Goal: Task Accomplishment & Management: Complete application form

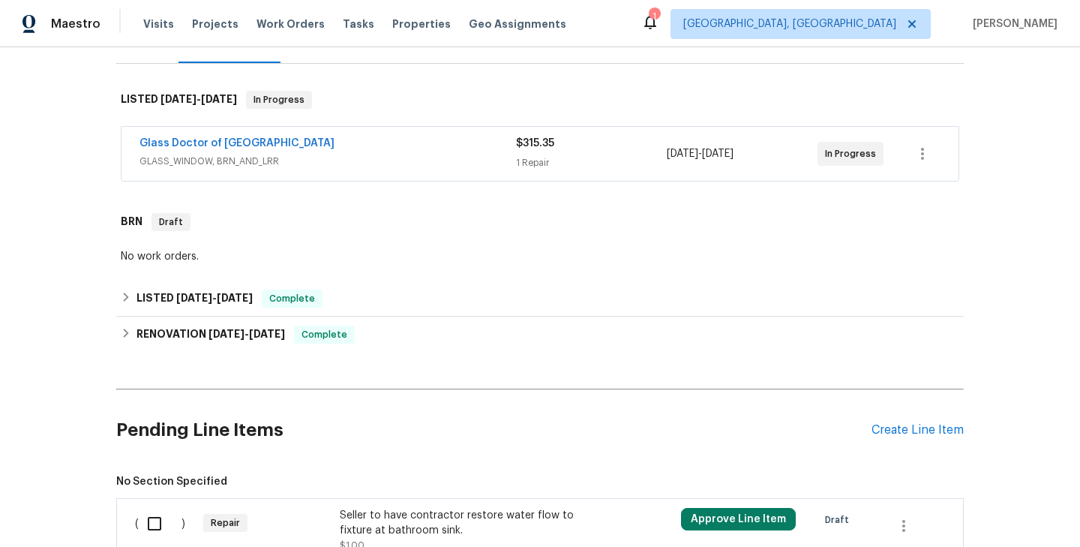
scroll to position [344, 0]
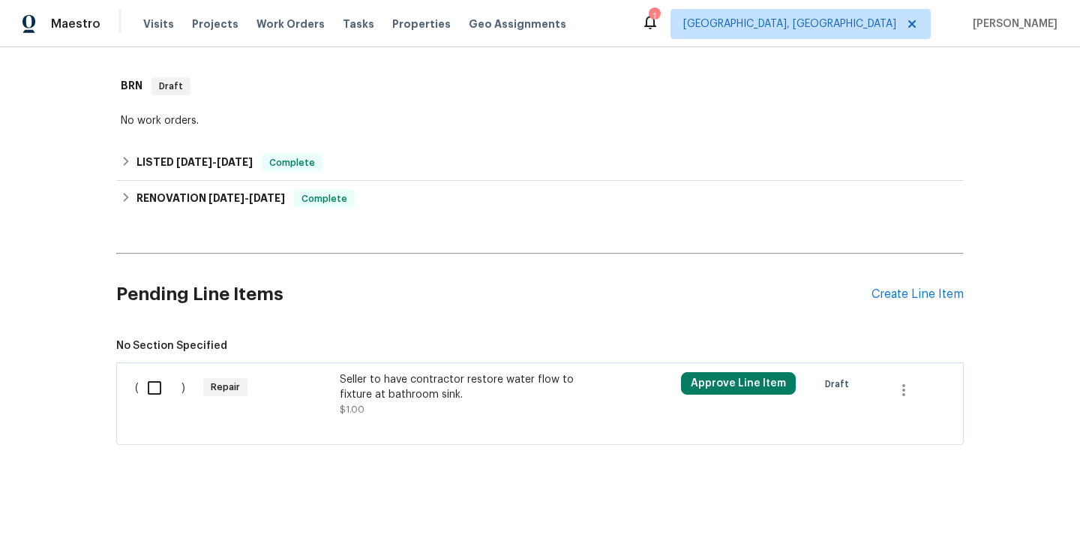
click at [339, 398] on div "Seller to have contractor restore water flow to fixture at bathroom sink. $1.00" at bounding box center [471, 394] width 273 height 54
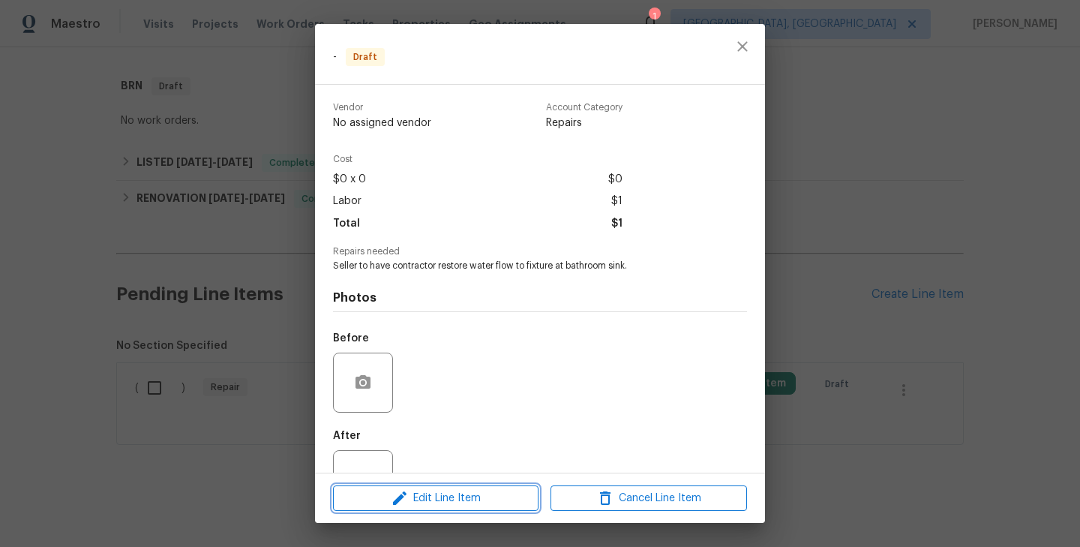
click at [454, 496] on span "Edit Line Item" at bounding box center [435, 498] width 196 height 19
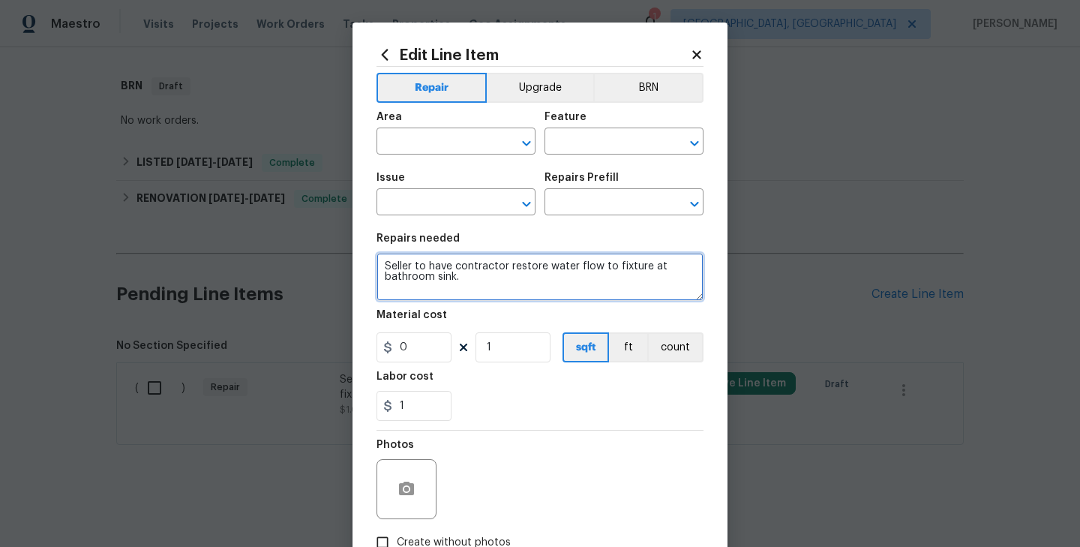
click at [441, 276] on textarea "Seller to have contractor restore water flow to fixture at bathroom sink." at bounding box center [539, 277] width 327 height 48
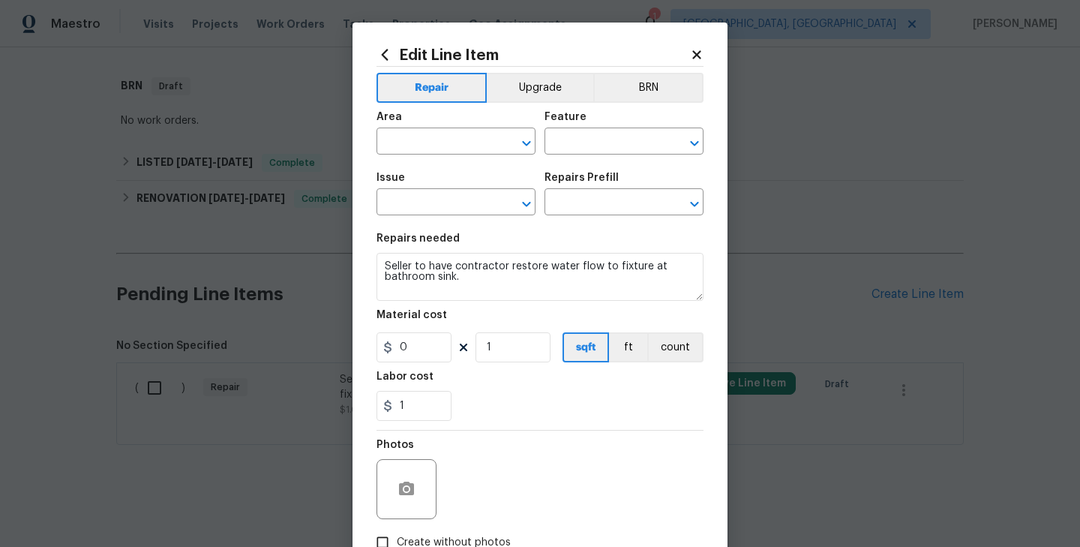
click at [637, 72] on div "Repair Upgrade BRN Area ​ Feature ​ Issue ​ Repairs Prefill ​ Repairs needed Se…" at bounding box center [539, 312] width 327 height 490
click at [647, 84] on button "BRN" at bounding box center [648, 88] width 110 height 30
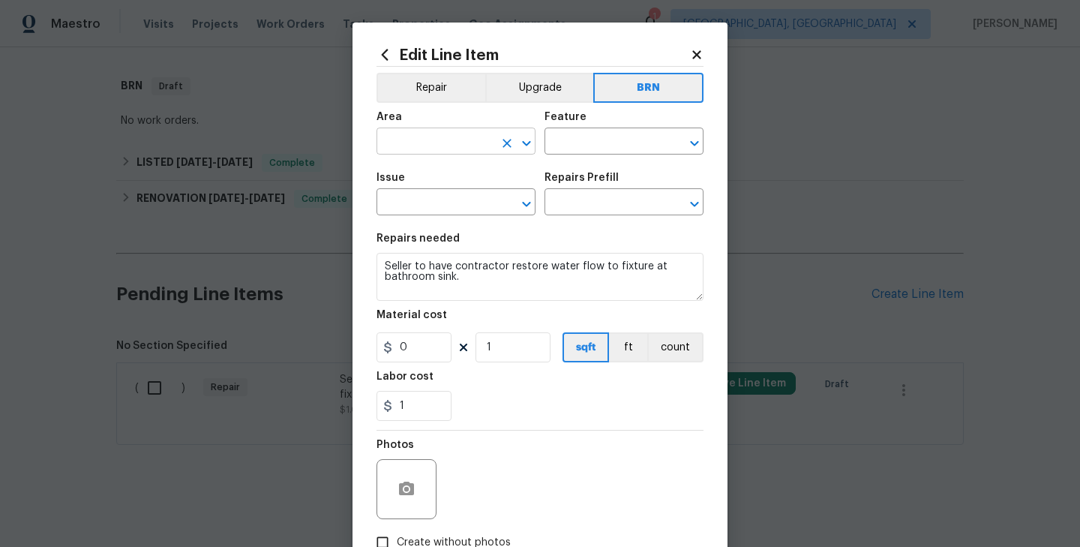
click at [454, 145] on input "text" at bounding box center [434, 142] width 117 height 23
type input "Interior Overall"
click at [586, 140] on input "text" at bounding box center [602, 142] width 117 height 23
type input "Sink"
click at [437, 211] on input "text" at bounding box center [434, 203] width 117 height 23
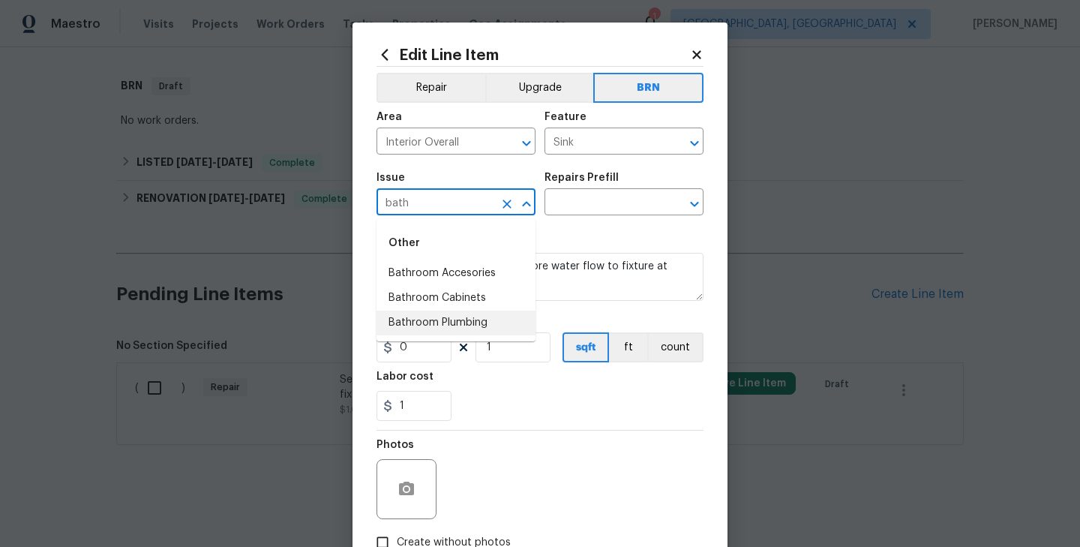
click at [445, 320] on li "Bathroom Plumbing" at bounding box center [455, 322] width 159 height 25
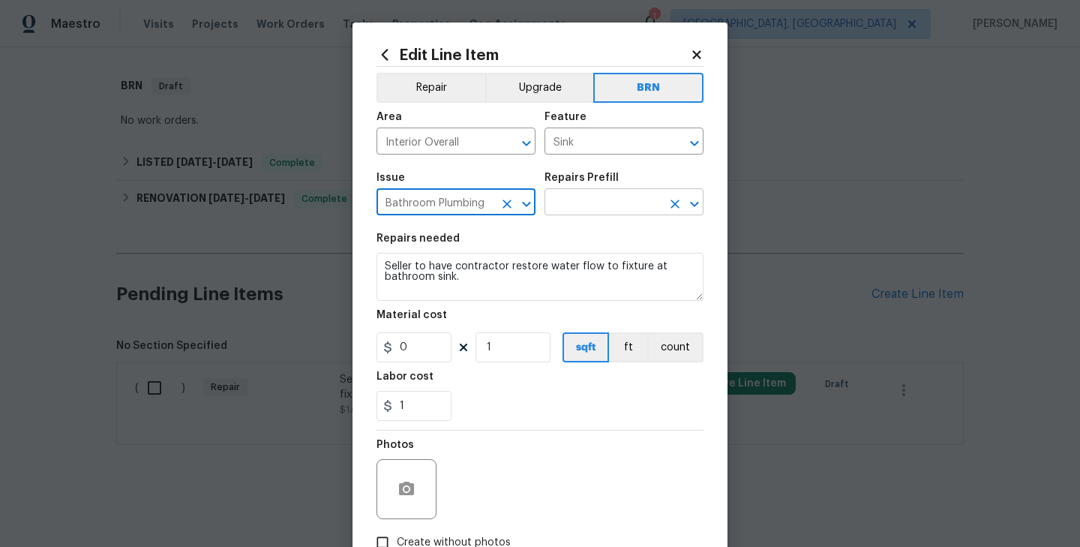
type input "Bathroom Plumbing"
click at [573, 203] on input "text" at bounding box center [602, 203] width 117 height 23
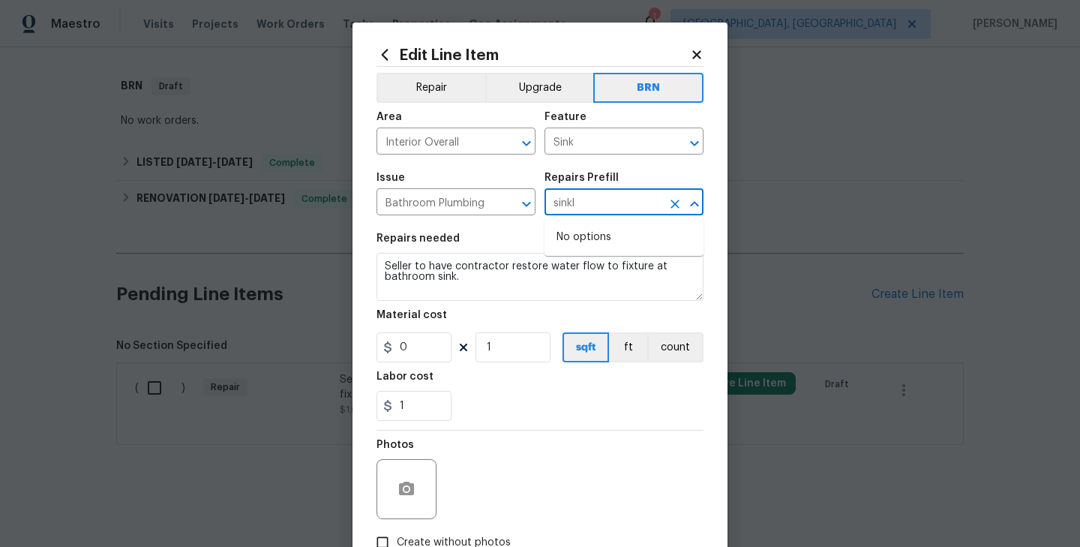
type input "sink"
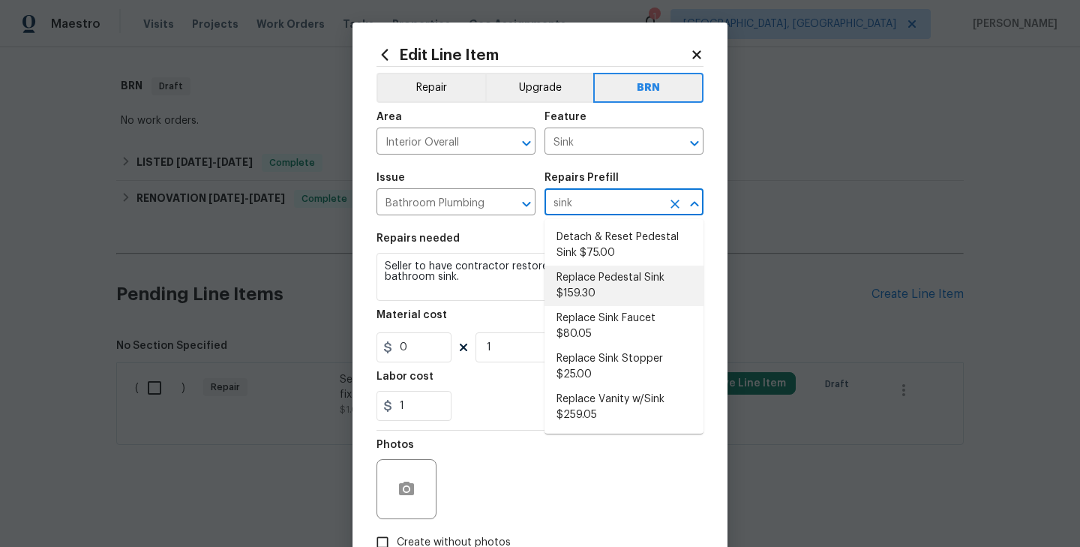
click at [595, 282] on li "Replace Pedestal Sink $159.30" at bounding box center [623, 285] width 159 height 40
type input "Plumbing"
type input "Replace Pedestal Sink $159.30"
type textarea "Remove and replace the existing pedestal sink with new. Ensure that the pedesta…"
type input "159.3"
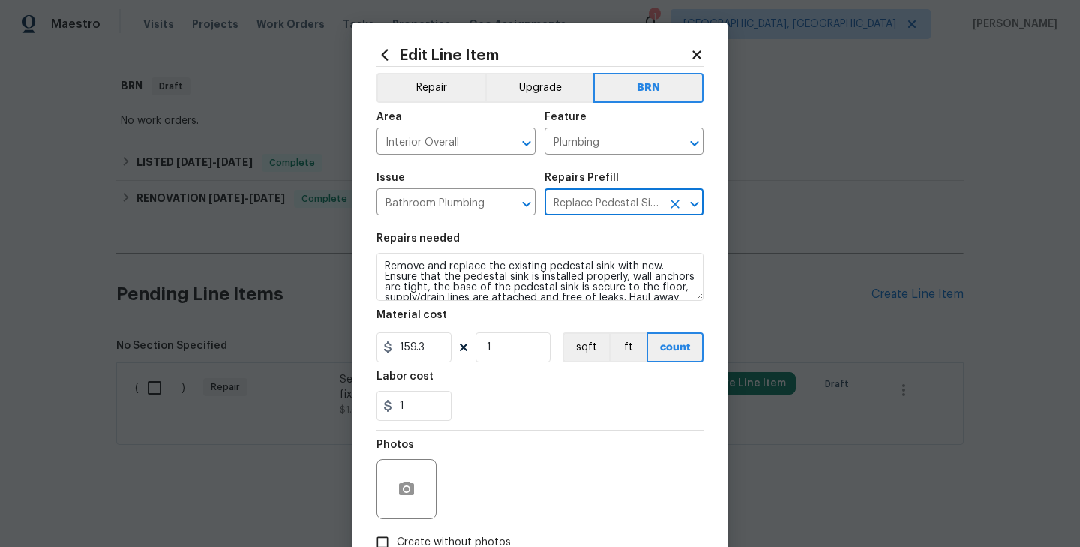
type input "Replace Pedestal Sink $159.30"
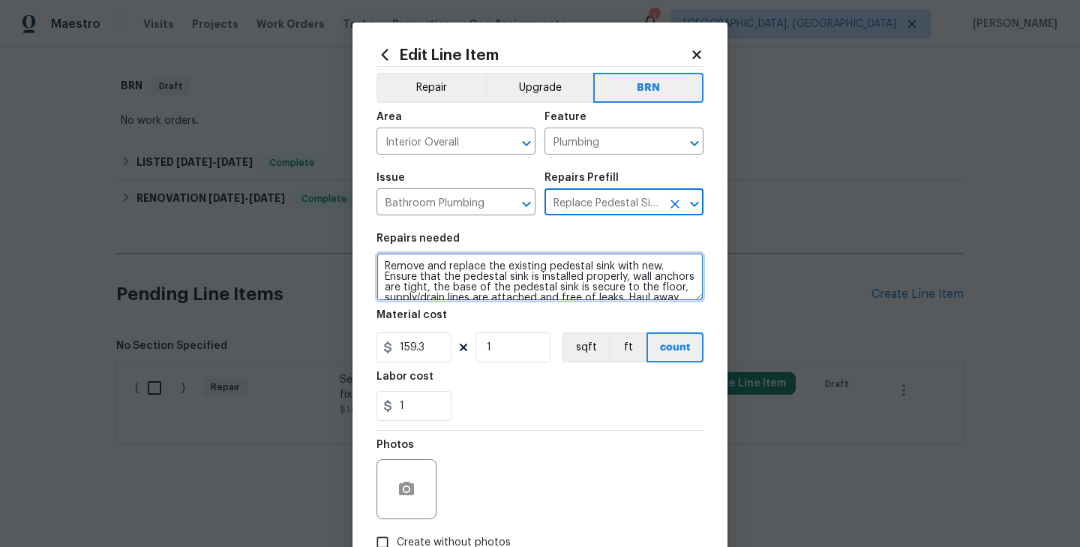
click at [487, 283] on textarea "Remove and replace the existing pedestal sink with new. Ensure that the pedesta…" at bounding box center [539, 277] width 327 height 48
paste textarea "Seller to have contractor restore water flow to fixture at bathroom sink"
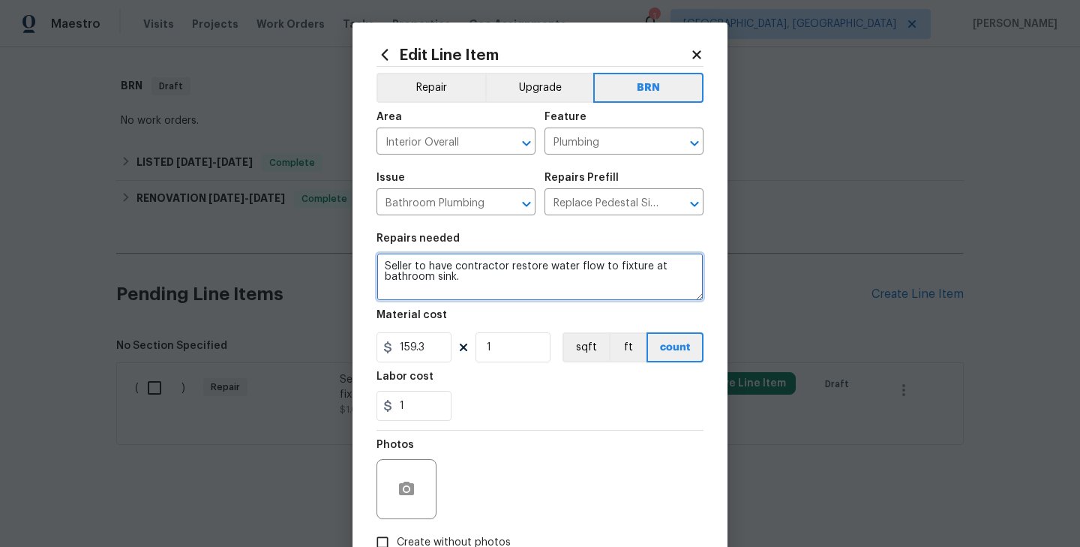
type textarea "Seller to have contractor restore water flow to fixture at bathroom sink."
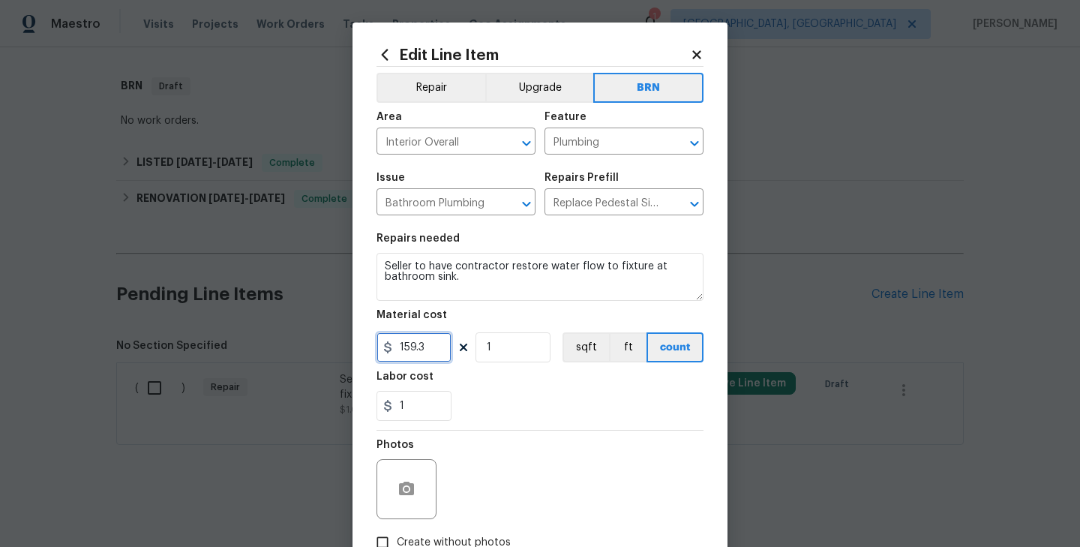
click at [421, 347] on input "159.3" at bounding box center [413, 347] width 75 height 30
type input "0"
click at [542, 406] on div "1" at bounding box center [539, 406] width 327 height 30
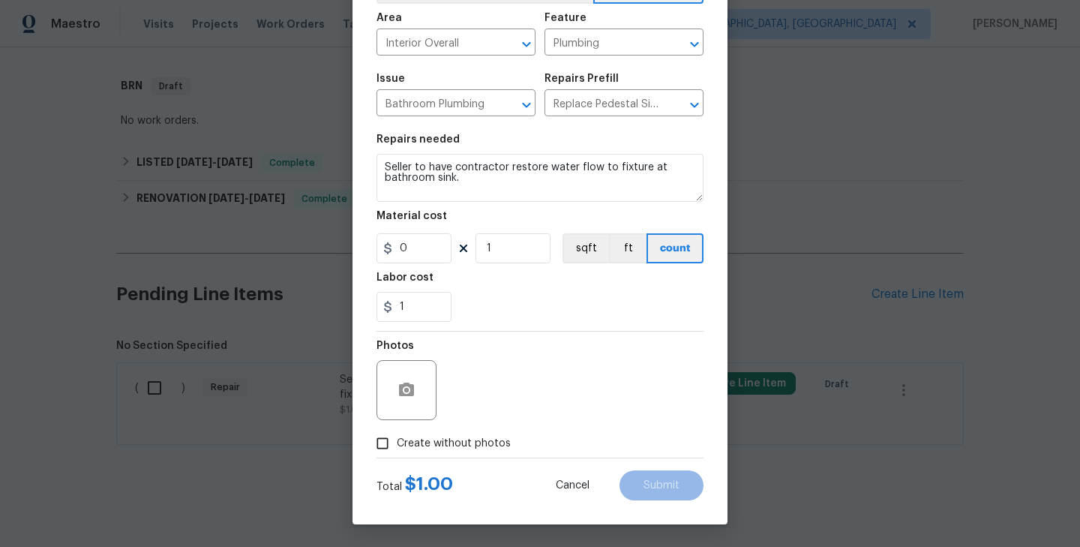
click at [464, 444] on span "Create without photos" at bounding box center [454, 444] width 114 height 16
click at [397, 444] on input "Create without photos" at bounding box center [382, 443] width 28 height 28
checkbox input "true"
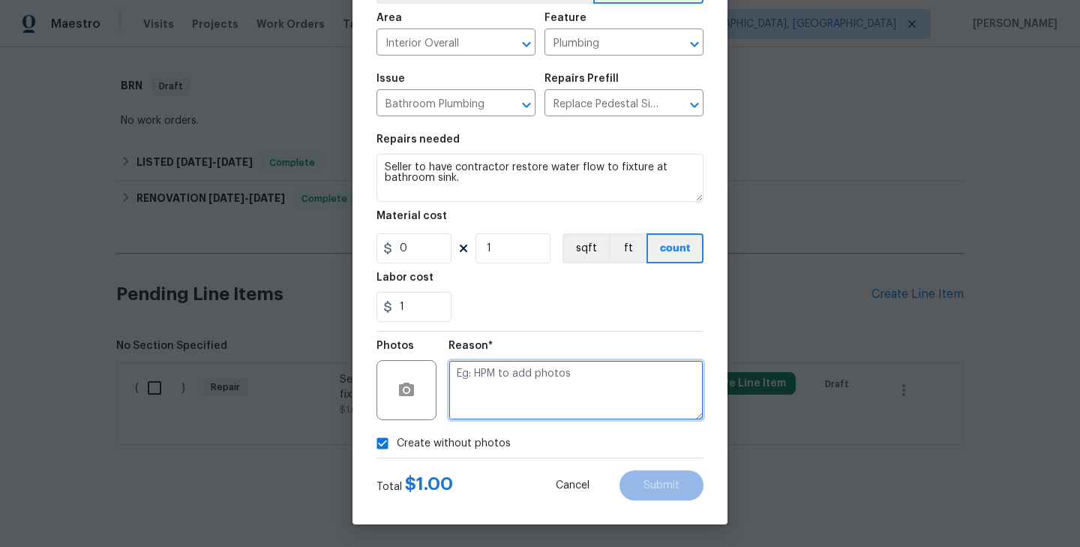
click at [588, 386] on textarea at bounding box center [575, 390] width 255 height 60
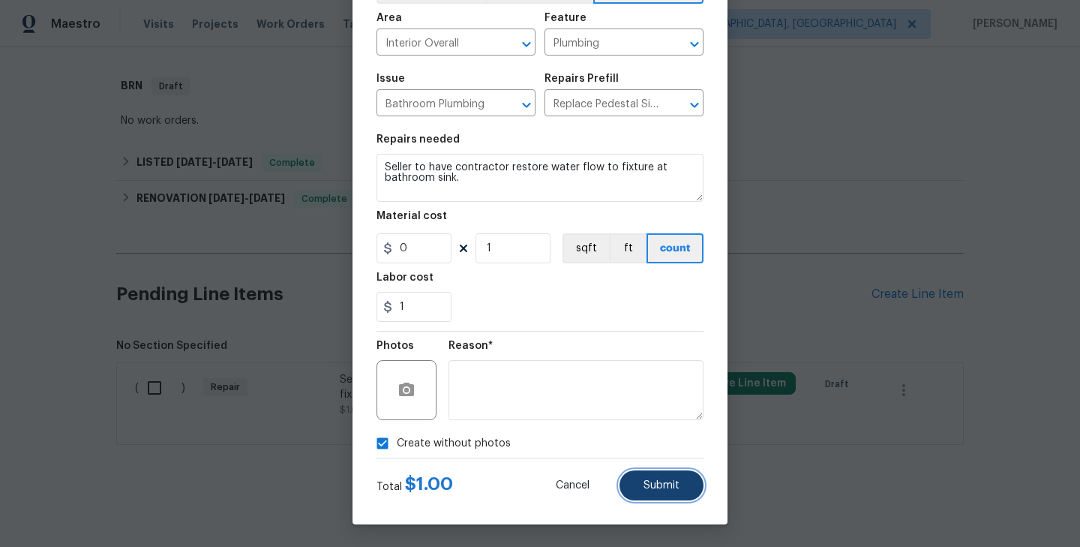
click at [659, 496] on button "Submit" at bounding box center [661, 485] width 84 height 30
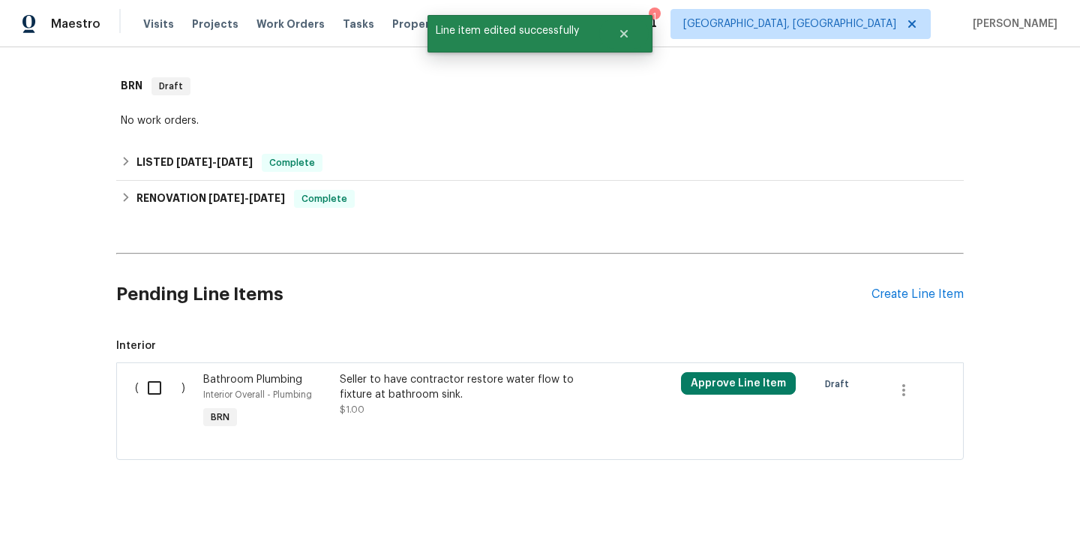
click at [169, 387] on input "checkbox" at bounding box center [160, 387] width 43 height 31
checkbox input "true"
click at [983, 504] on span "Create Work Order" at bounding box center [994, 509] width 100 height 19
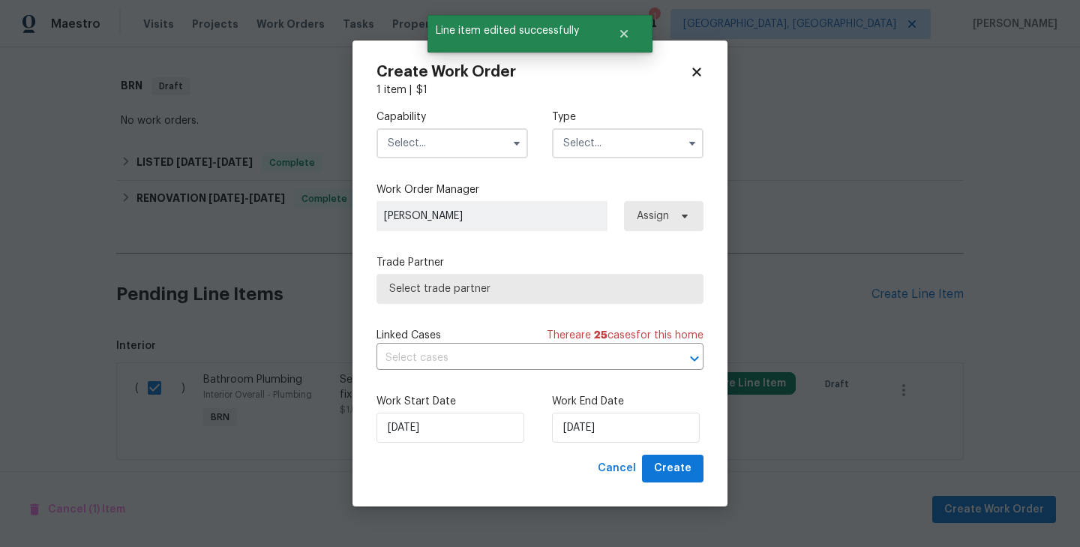
click at [649, 156] on input "text" at bounding box center [627, 143] width 151 height 30
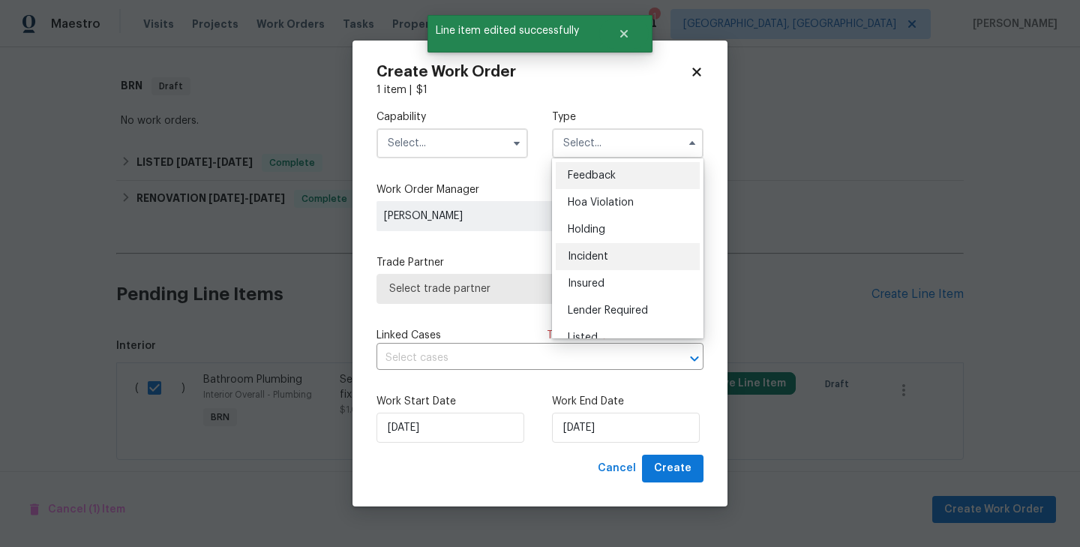
scroll to position [340, 0]
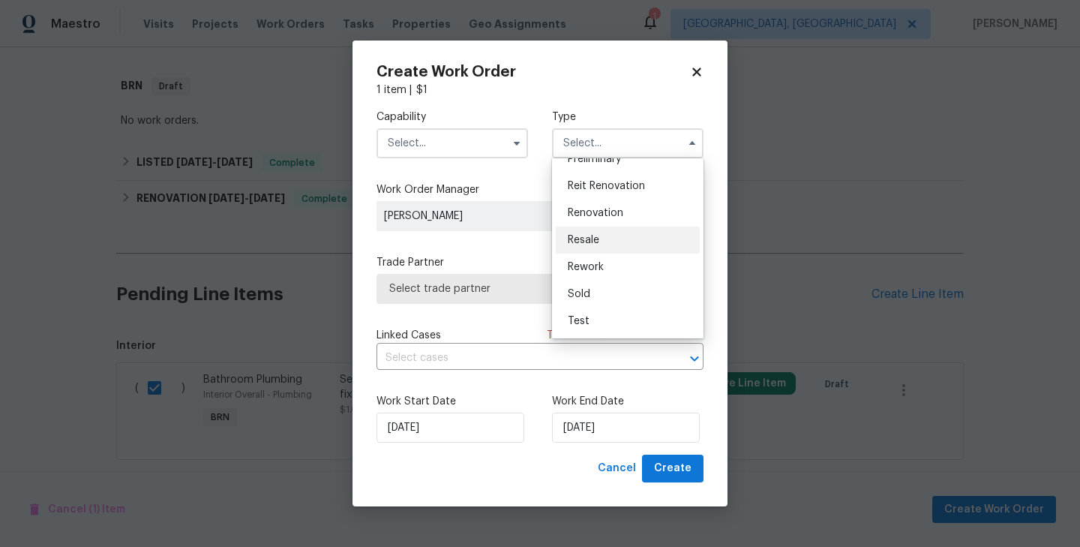
click at [604, 246] on div "Resale" at bounding box center [628, 239] width 144 height 27
type input "Resale"
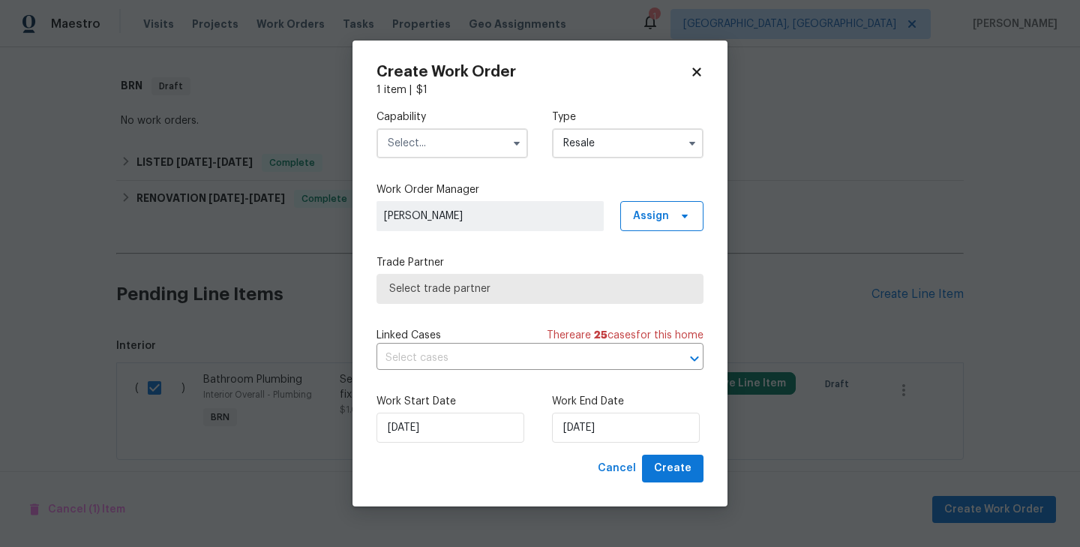
click at [477, 146] on input "text" at bounding box center [451, 143] width 151 height 30
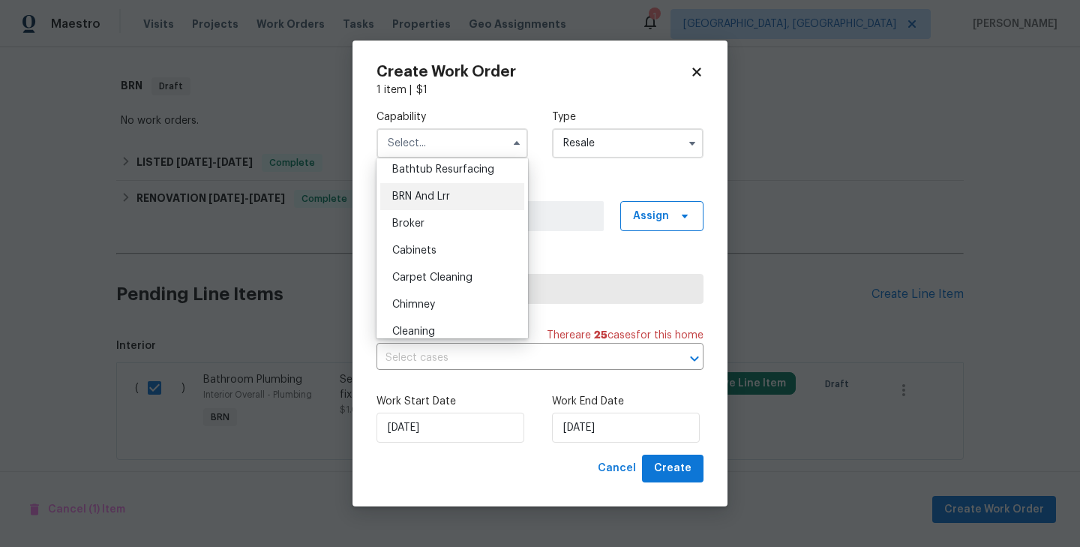
scroll to position [61, 0]
click at [447, 189] on div "BRN And Lrr" at bounding box center [452, 195] width 144 height 27
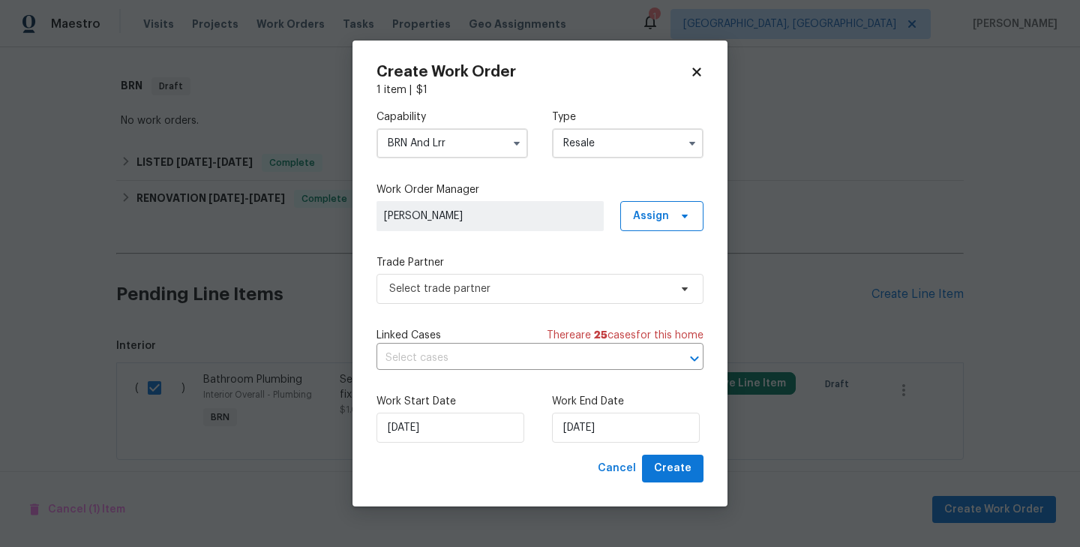
click at [525, 223] on span "[PERSON_NAME]" at bounding box center [489, 216] width 227 height 30
click at [537, 285] on span "Select trade partner" at bounding box center [529, 288] width 280 height 15
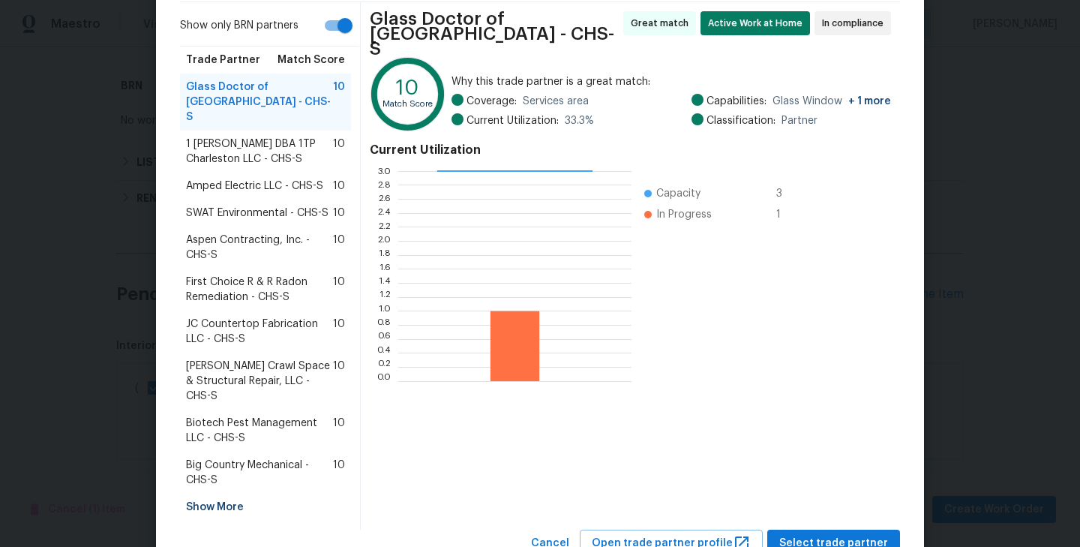
scroll to position [119, 0]
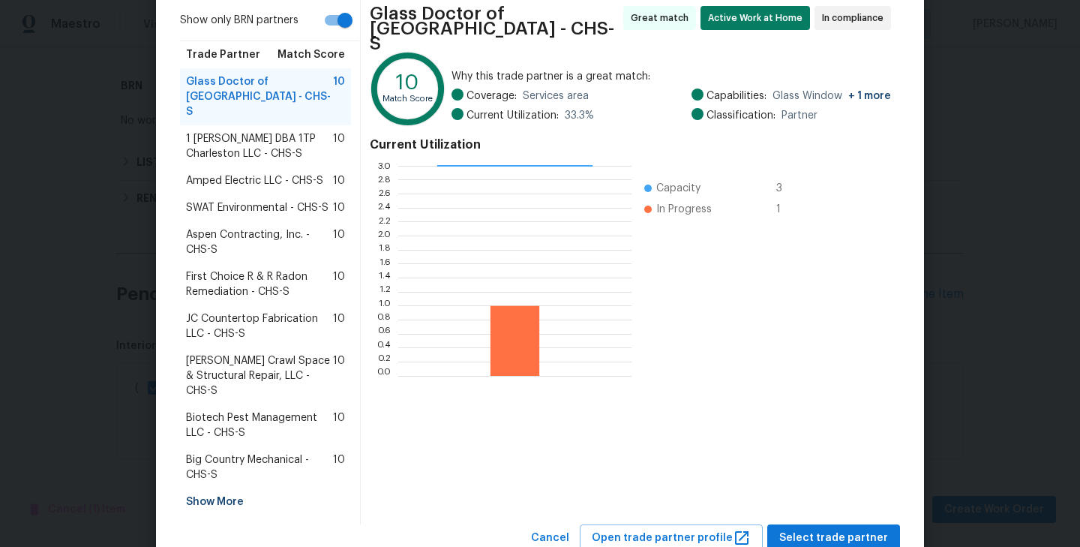
click at [231, 488] on div "Show More" at bounding box center [265, 501] width 171 height 27
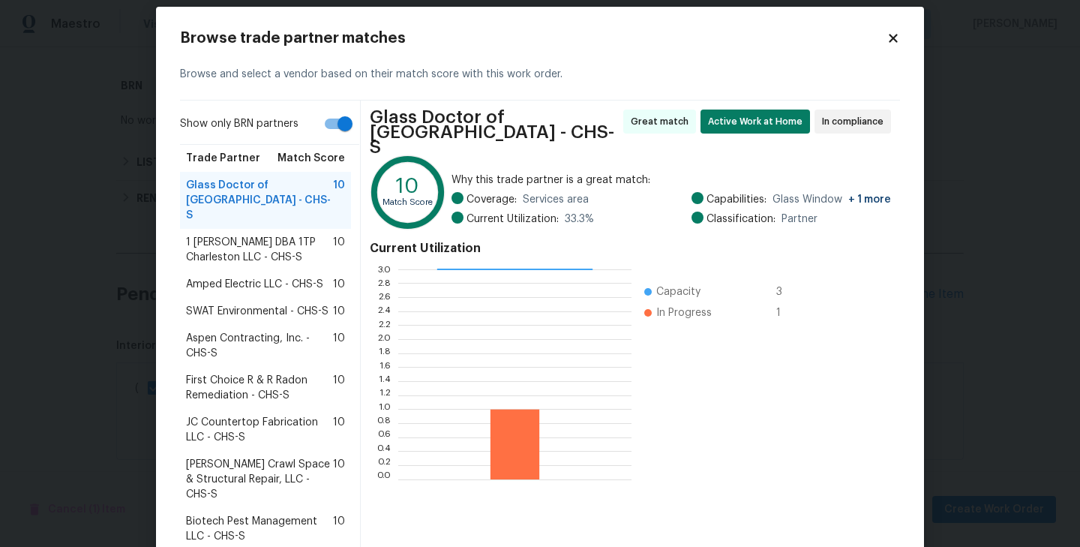
scroll to position [0, 0]
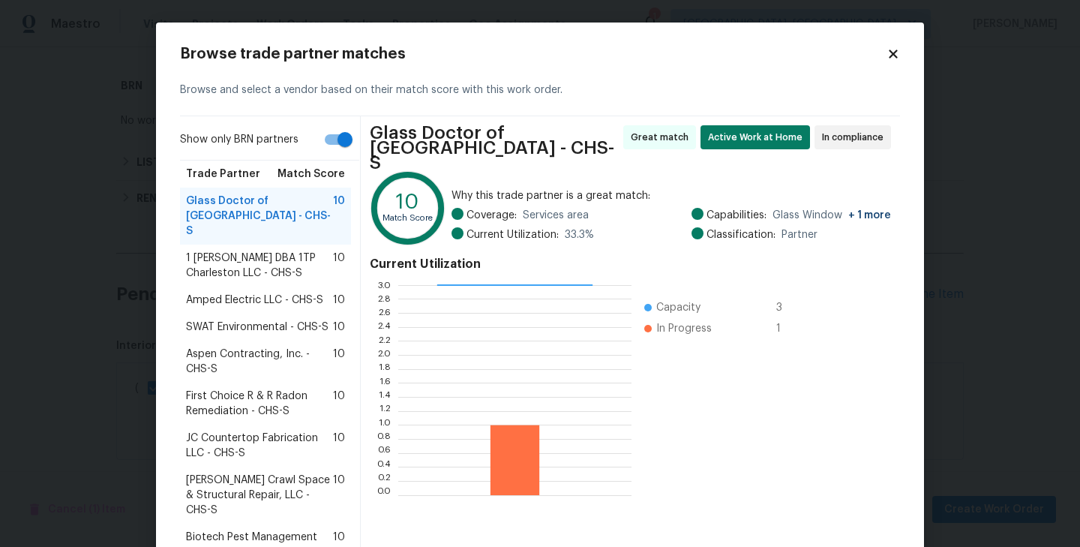
click at [886, 55] on icon at bounding box center [892, 53] width 13 height 13
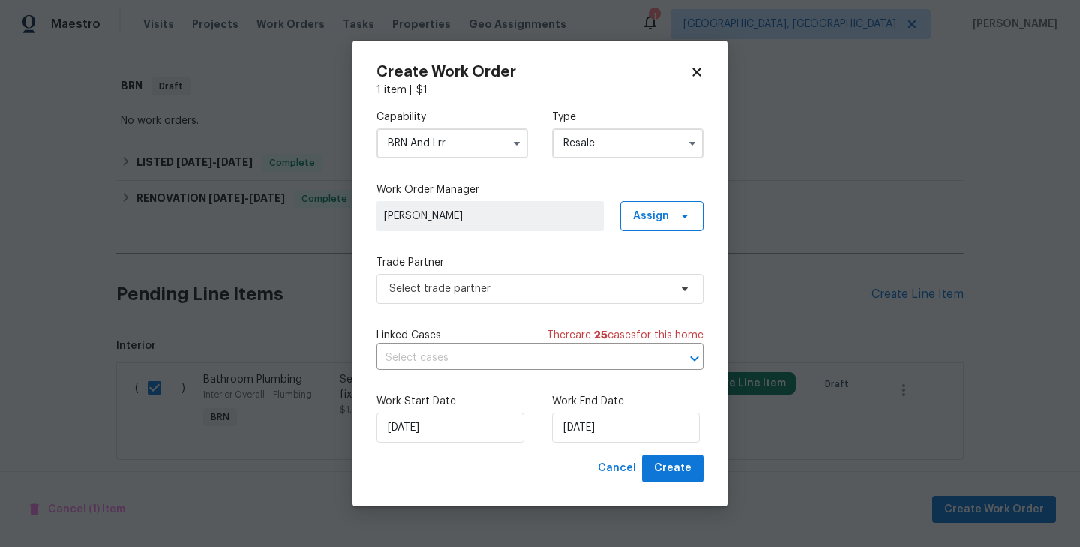
click at [448, 145] on input "BRN And Lrr" at bounding box center [451, 143] width 151 height 30
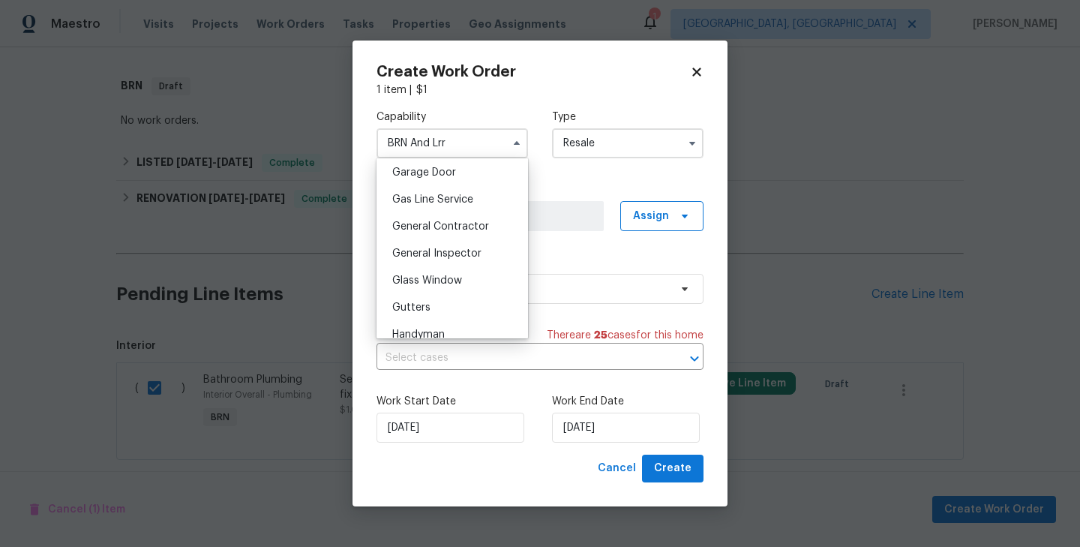
scroll to position [685, 0]
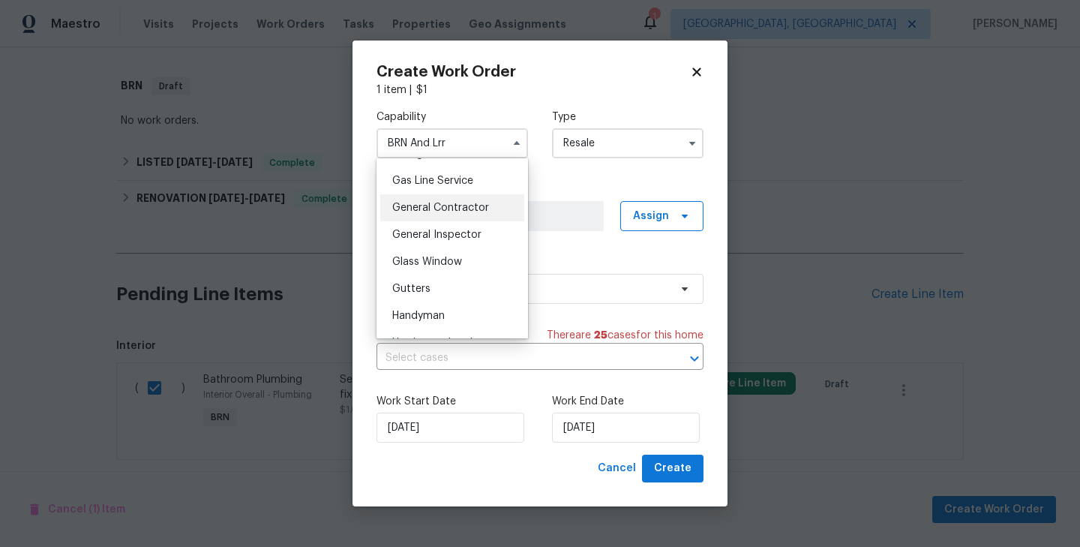
click at [454, 208] on span "General Contractor" at bounding box center [440, 207] width 97 height 10
type input "General Contractor"
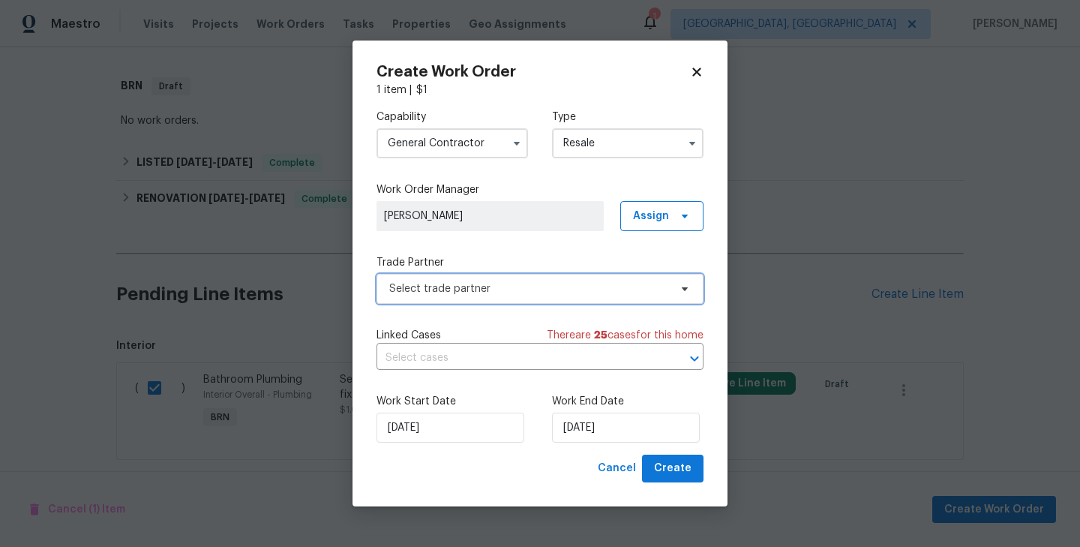
click at [518, 296] on span "Select trade partner" at bounding box center [539, 289] width 327 height 30
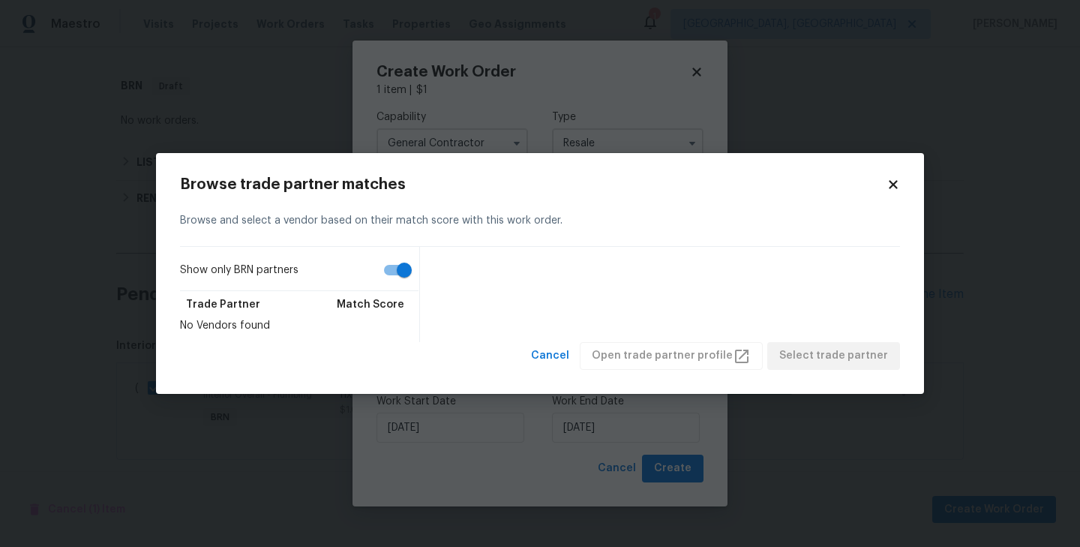
click at [409, 269] on input "Show only BRN partners" at bounding box center [403, 270] width 85 height 28
checkbox input "false"
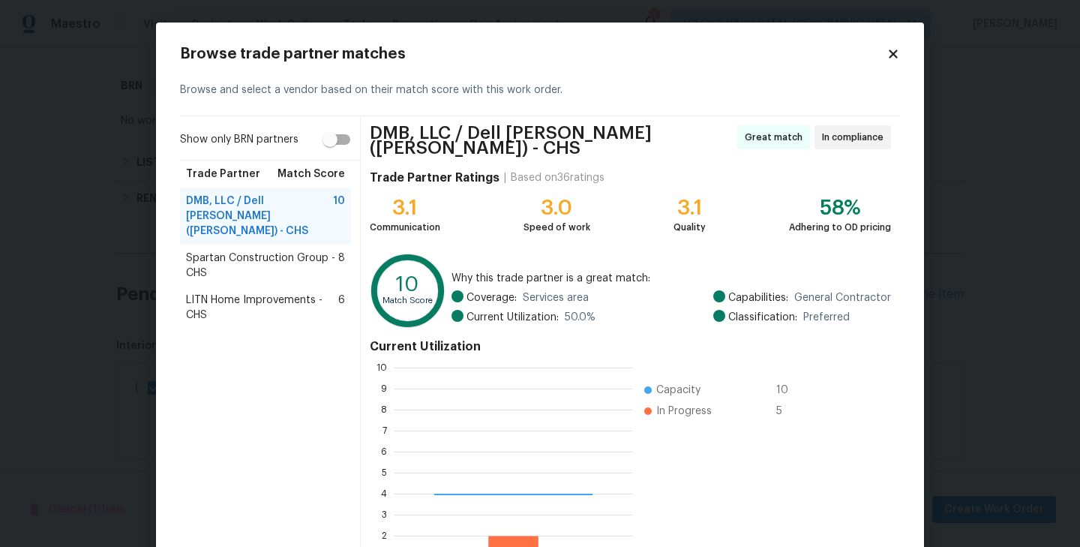
scroll to position [210, 238]
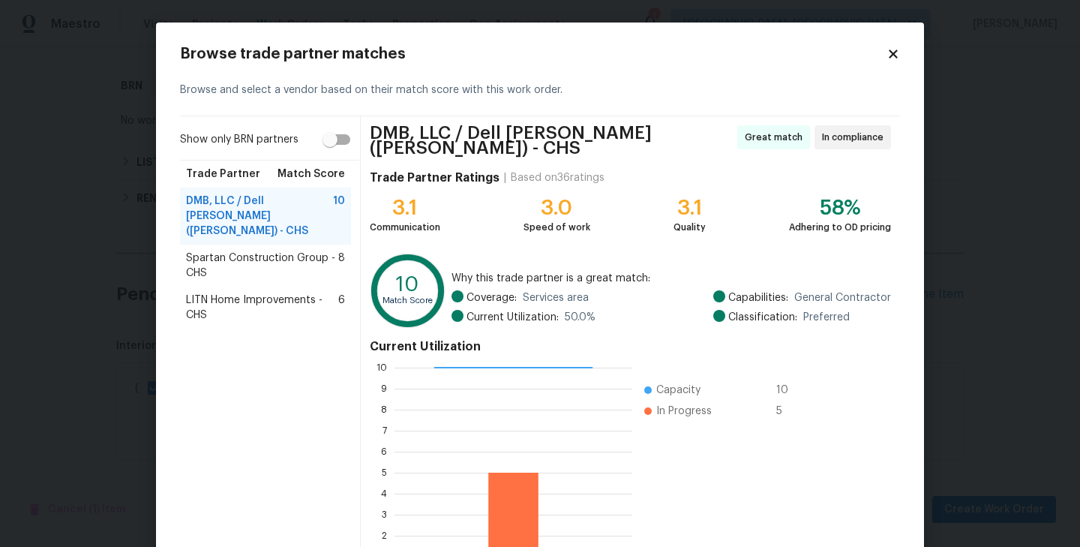
click at [891, 53] on icon at bounding box center [893, 53] width 8 height 8
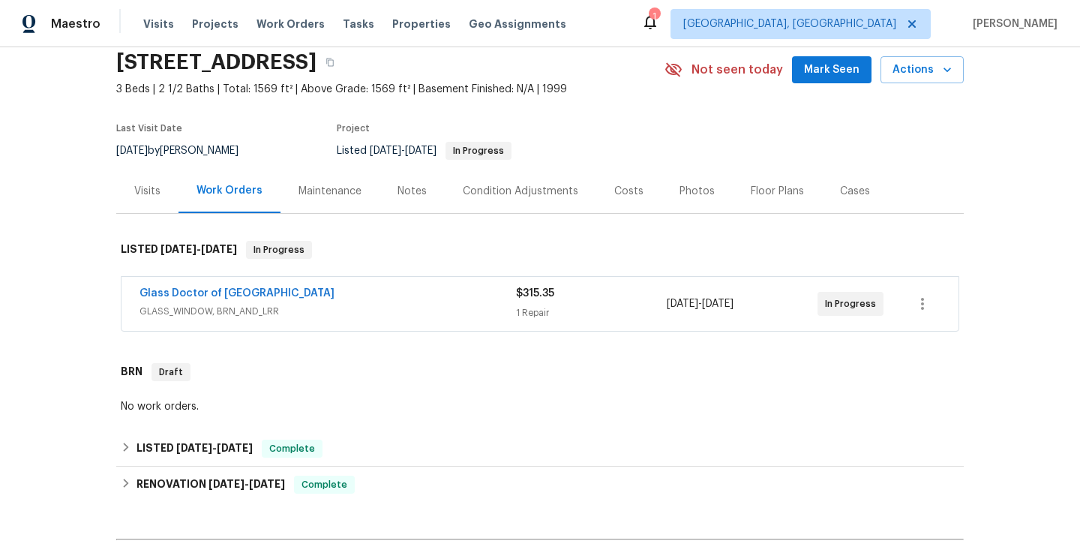
scroll to position [266, 0]
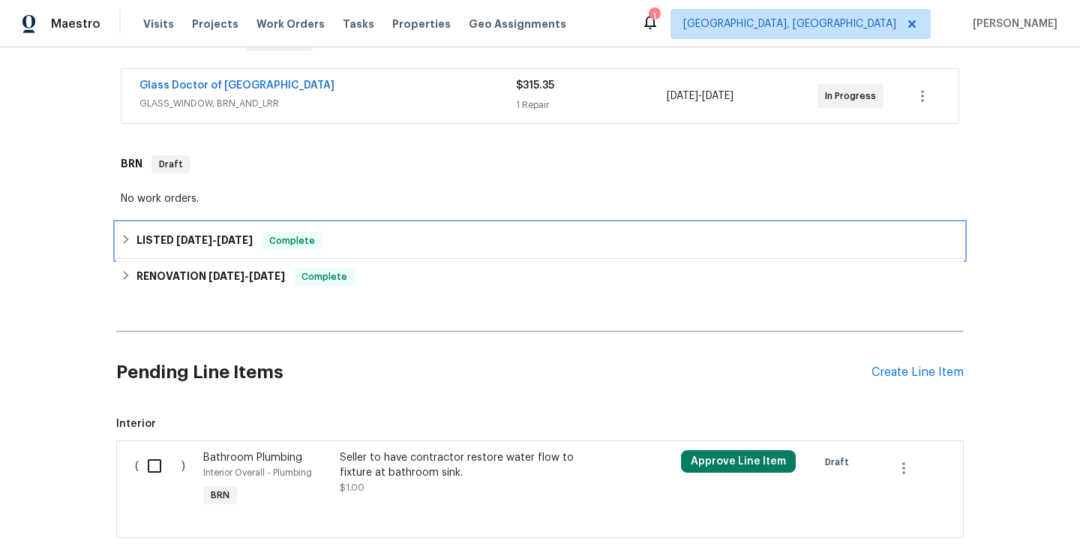
click at [370, 248] on div "LISTED [DATE] - [DATE] Complete" at bounding box center [540, 241] width 838 height 18
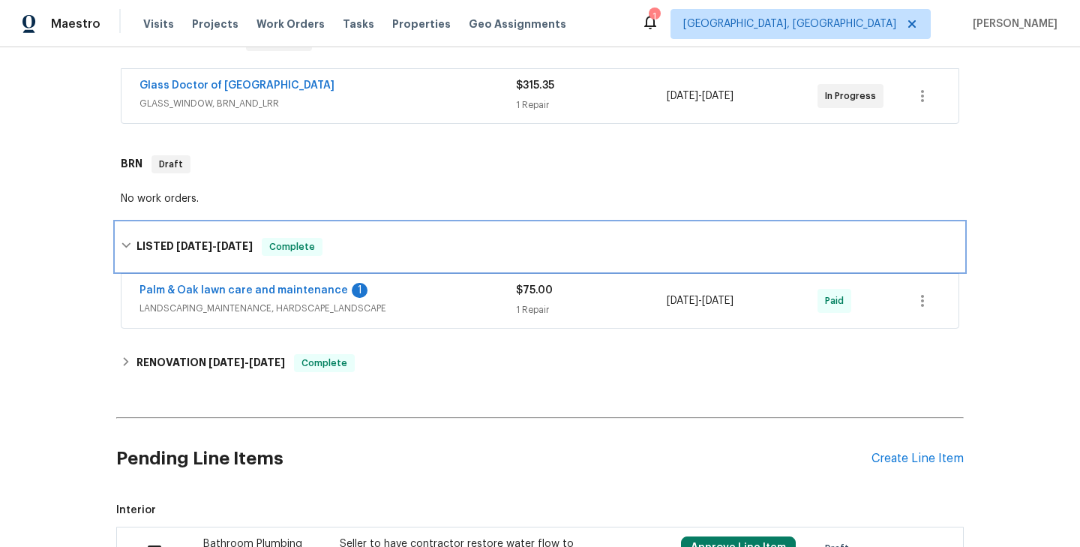
click at [370, 248] on div "LISTED [DATE] - [DATE] Complete" at bounding box center [540, 247] width 838 height 18
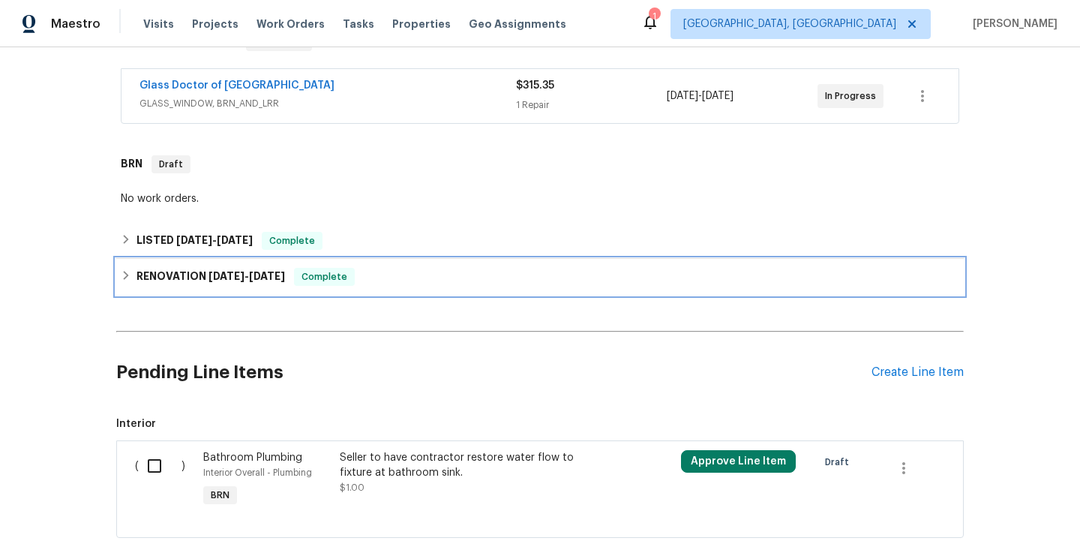
click at [389, 271] on div "RENOVATION [DATE] - [DATE] Complete" at bounding box center [540, 277] width 838 height 18
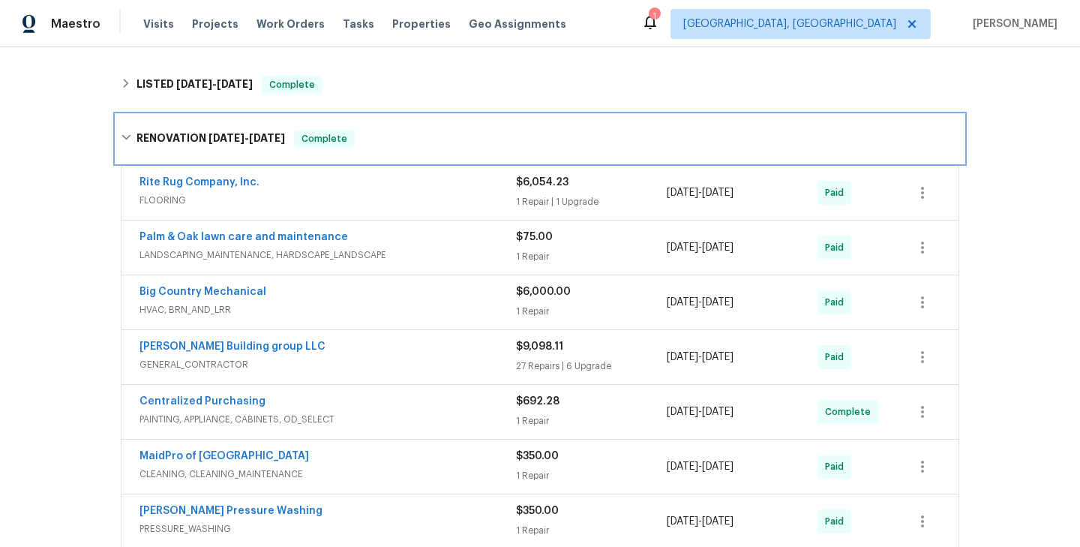
scroll to position [431, 0]
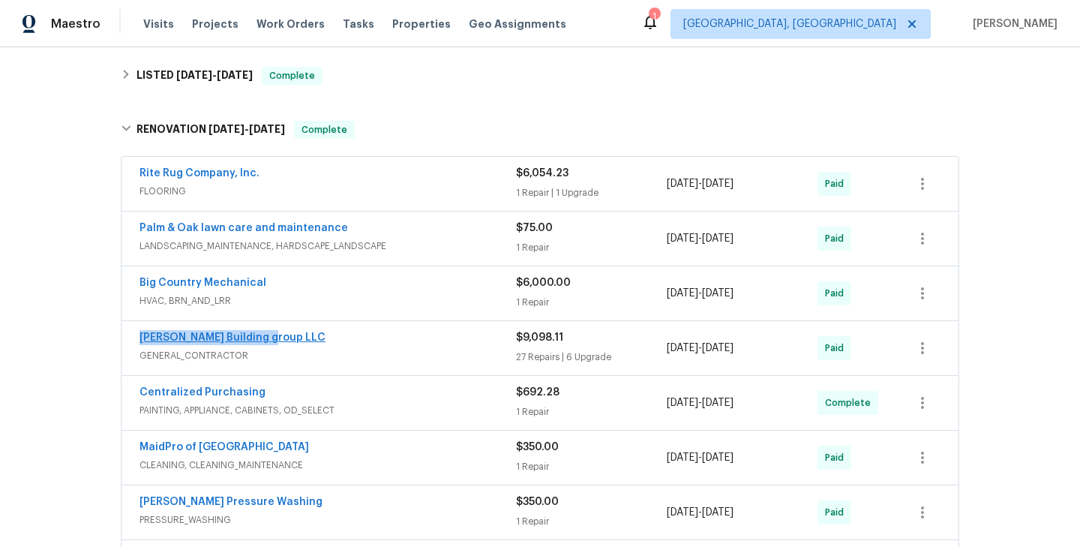
drag, startPoint x: 280, startPoint y: 338, endPoint x: 139, endPoint y: 336, distance: 141.0
click at [139, 336] on div "[PERSON_NAME] Building group LLC" at bounding box center [327, 339] width 376 height 18
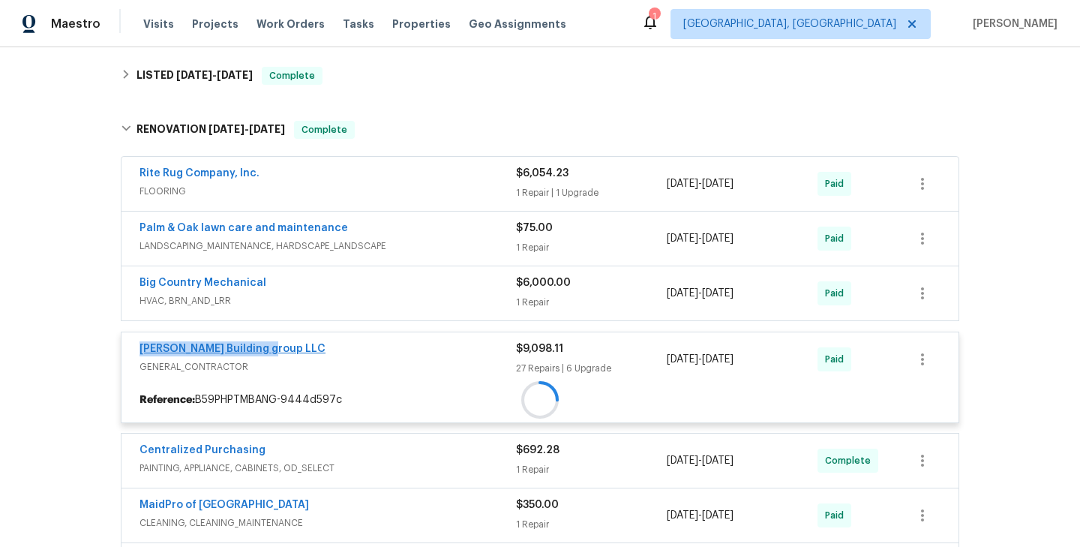
copy link "[PERSON_NAME] Building group LLC"
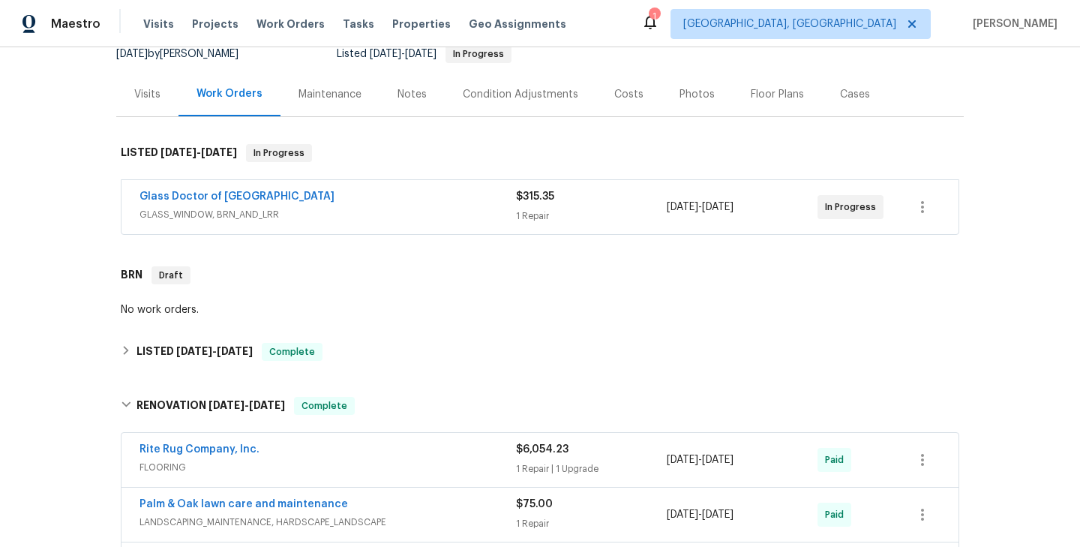
scroll to position [133, 0]
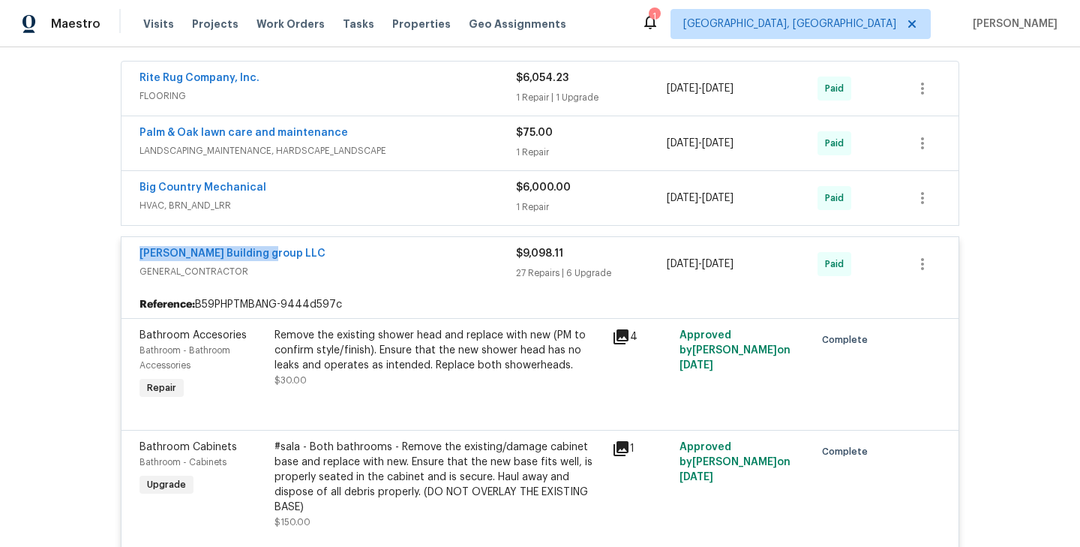
click at [364, 250] on div "[PERSON_NAME] Building group LLC" at bounding box center [327, 255] width 376 height 18
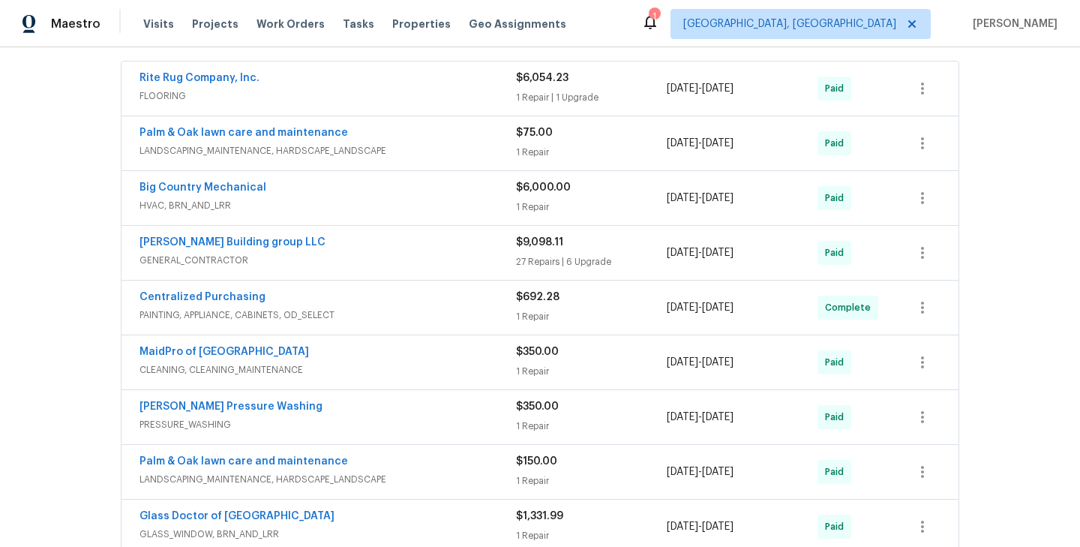
scroll to position [883, 0]
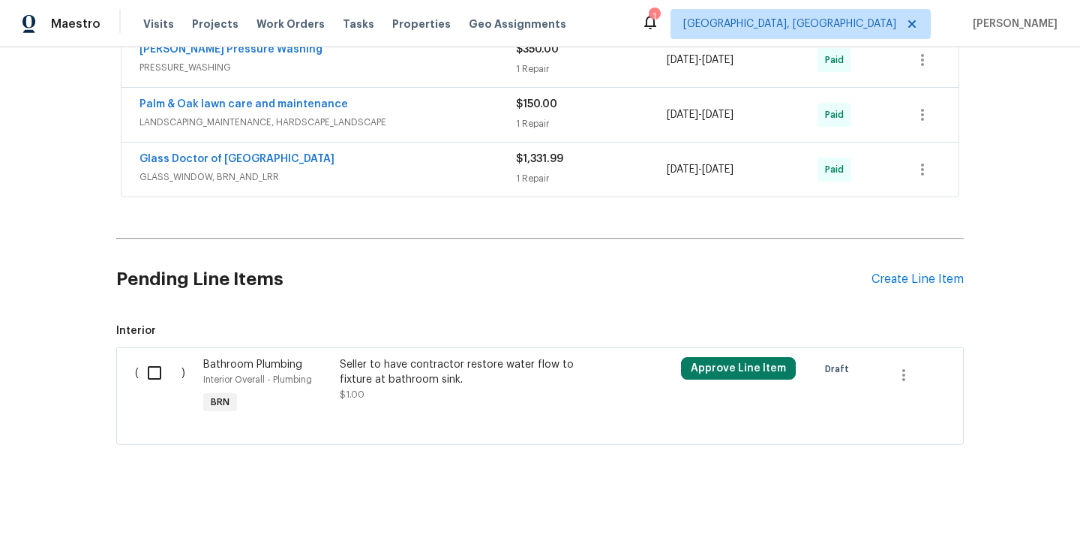
click at [137, 374] on div "( )" at bounding box center [164, 386] width 68 height 69
click at [156, 374] on input "checkbox" at bounding box center [160, 372] width 43 height 31
checkbox input "true"
click at [1006, 506] on span "Create Work Order" at bounding box center [994, 509] width 100 height 19
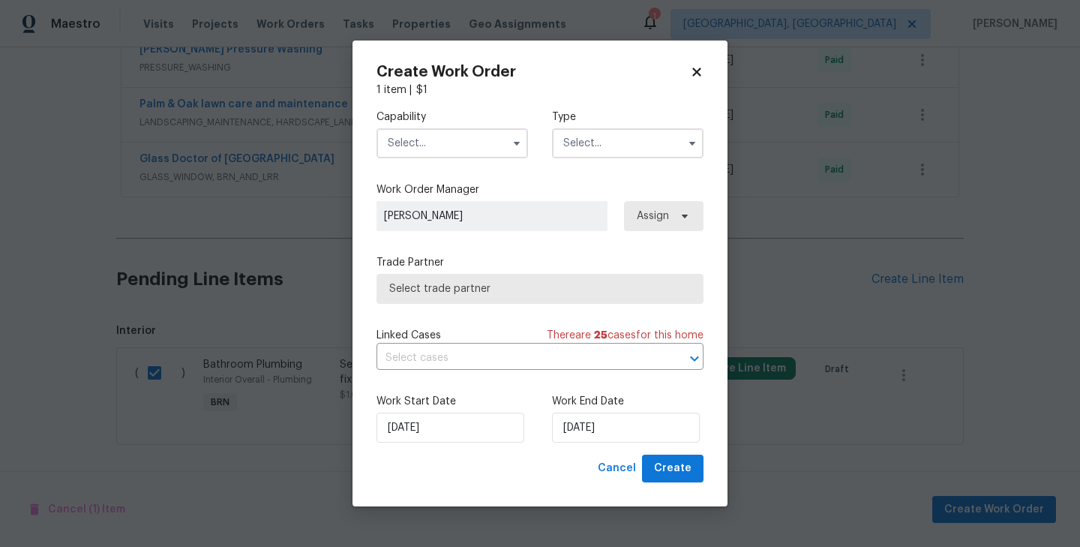
click at [648, 143] on input "text" at bounding box center [627, 143] width 151 height 30
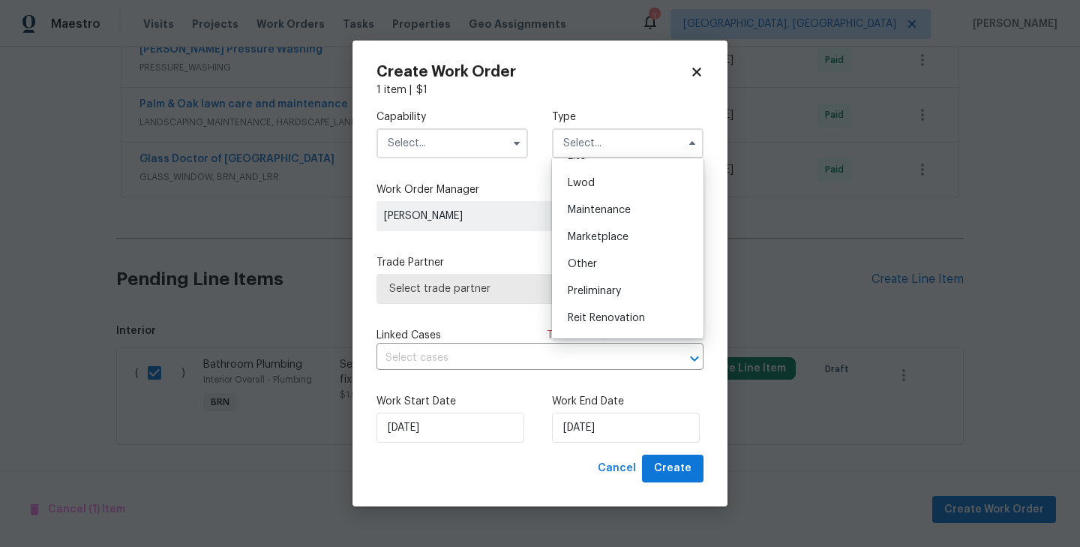
scroll to position [340, 0]
click at [614, 241] on div "Resale" at bounding box center [628, 239] width 144 height 27
type input "Resale"
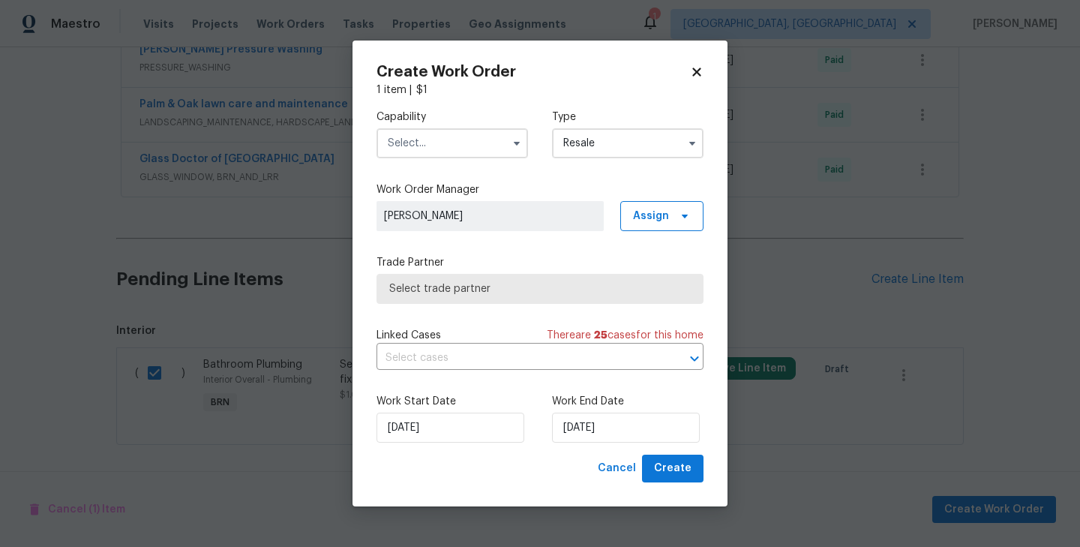
click at [488, 139] on input "text" at bounding box center [451, 143] width 151 height 30
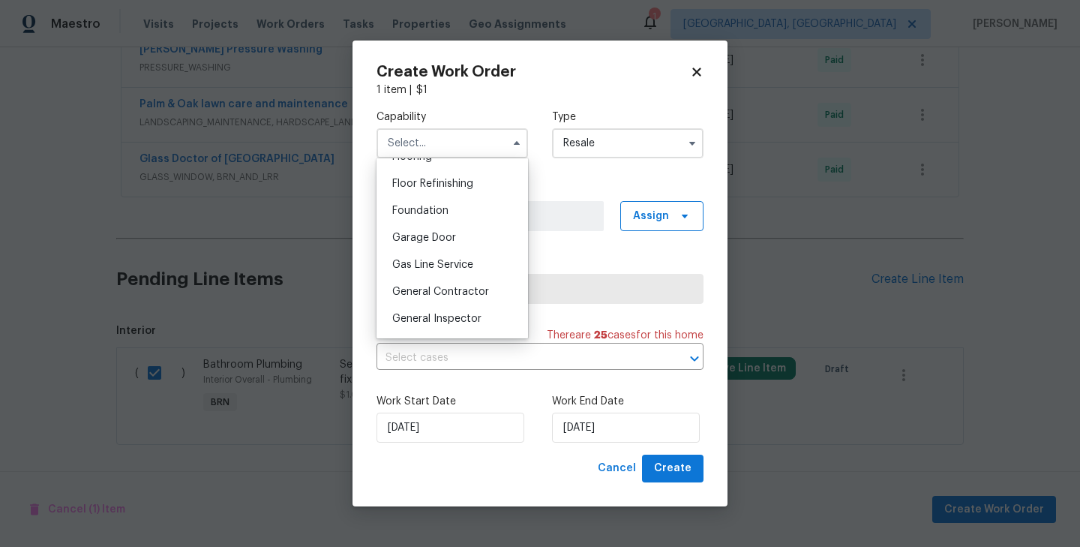
scroll to position [601, 0]
click at [469, 286] on span "General Contractor" at bounding box center [440, 291] width 97 height 10
type input "General Contractor"
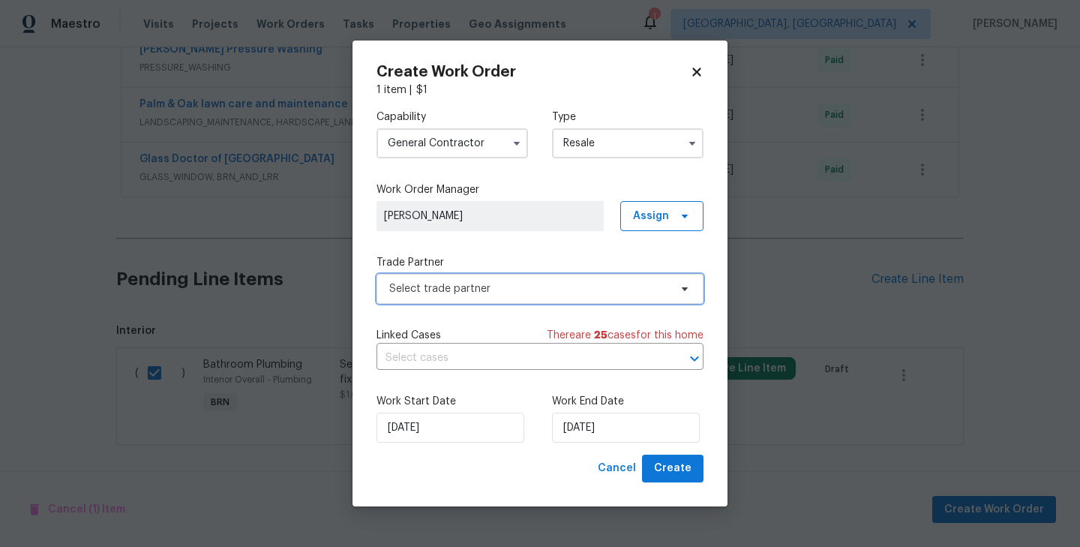
click at [532, 284] on span "Select trade partner" at bounding box center [529, 288] width 280 height 15
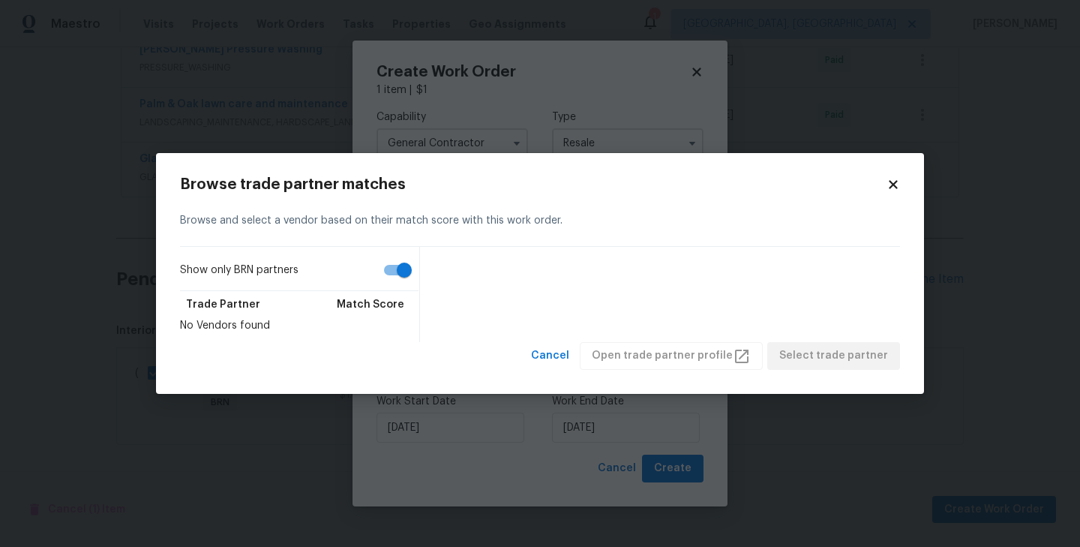
click at [400, 264] on input "Show only BRN partners" at bounding box center [403, 270] width 85 height 28
checkbox input "false"
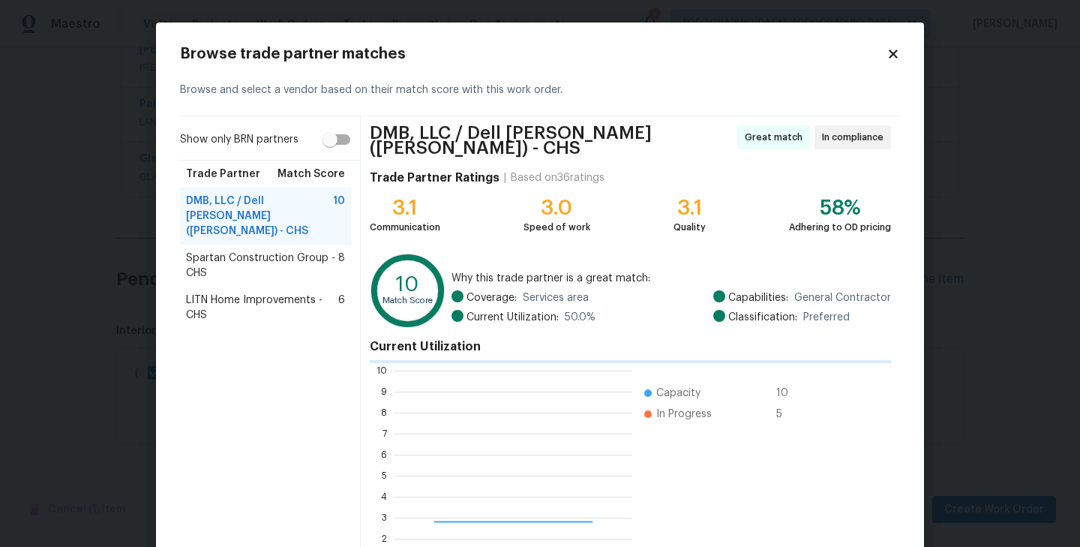
scroll to position [210, 238]
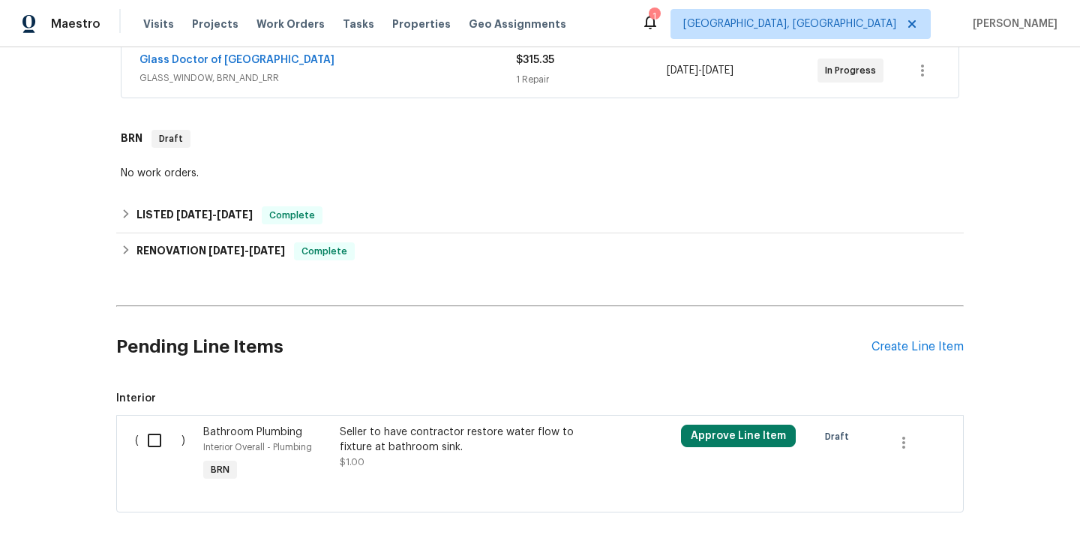
scroll to position [359, 0]
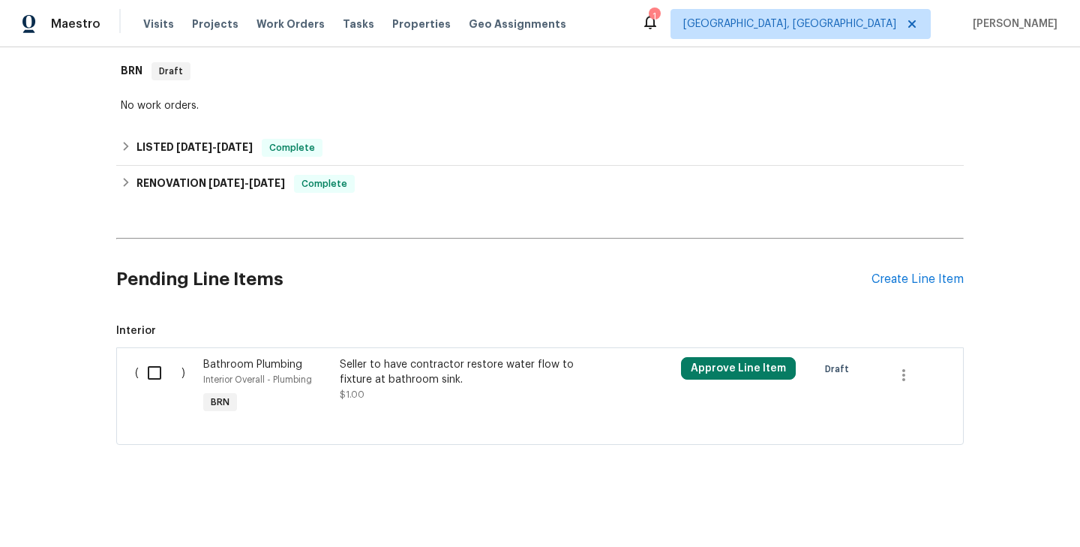
click at [162, 374] on input "checkbox" at bounding box center [160, 372] width 43 height 31
checkbox input "true"
click at [987, 502] on span "Create Work Order" at bounding box center [994, 509] width 100 height 19
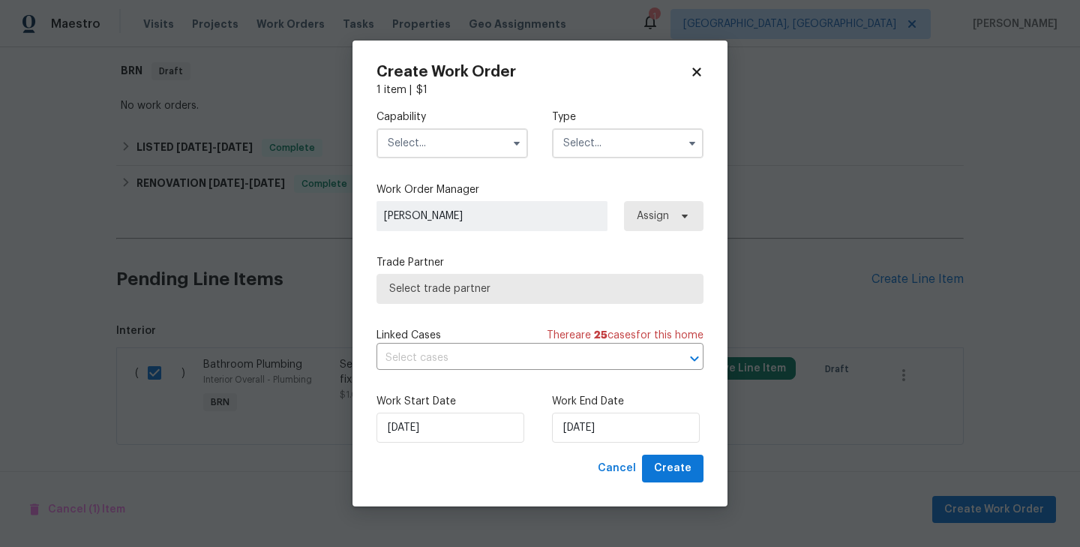
click at [654, 136] on input "text" at bounding box center [627, 143] width 151 height 30
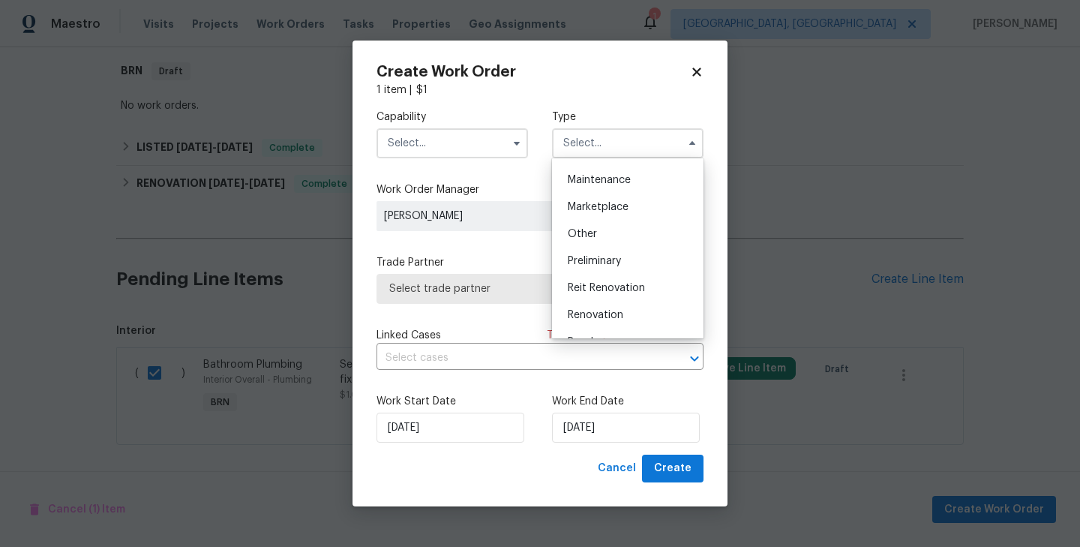
scroll to position [340, 0]
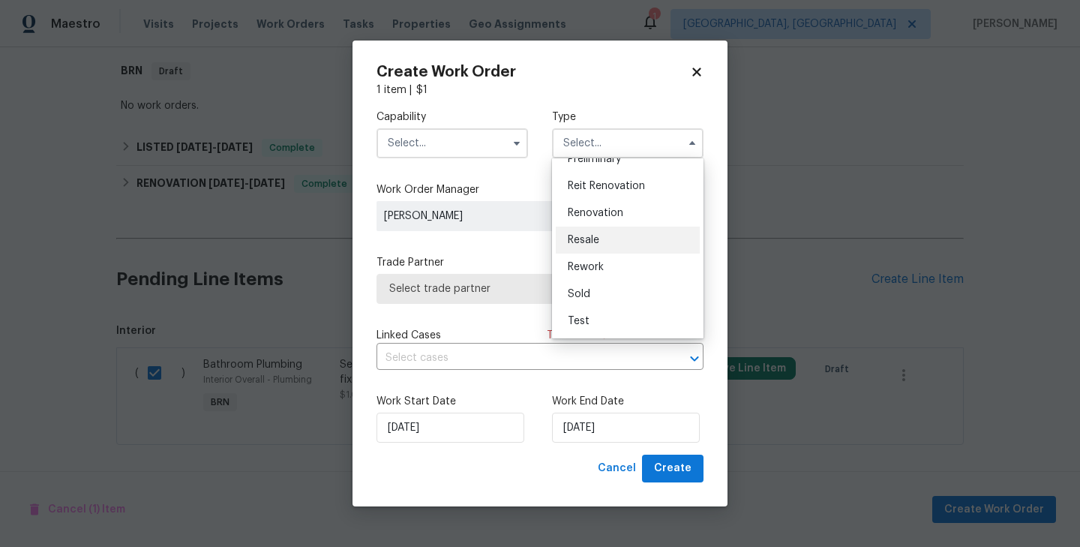
click at [614, 250] on div "Resale" at bounding box center [628, 239] width 144 height 27
type input "Resale"
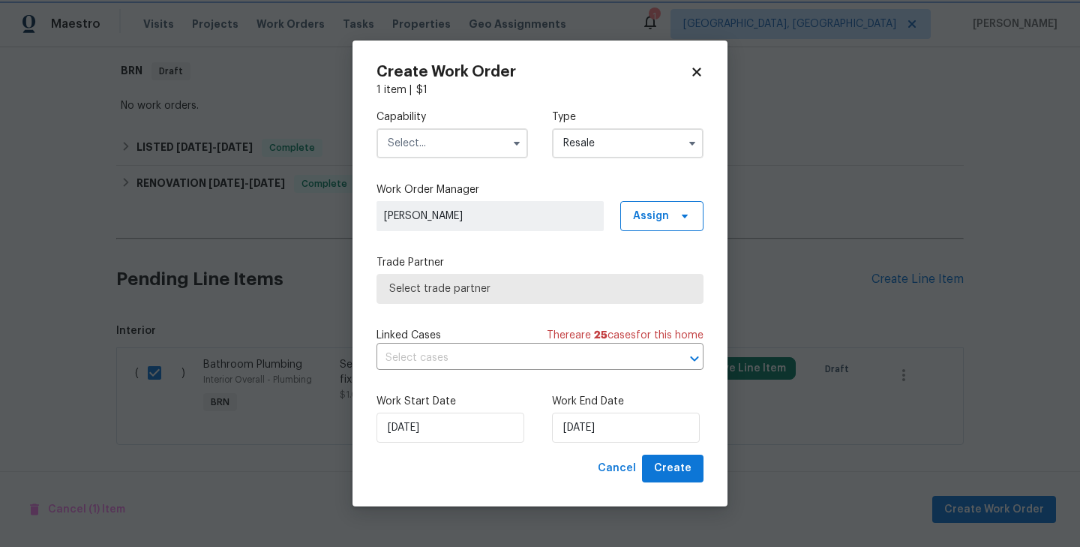
scroll to position [0, 0]
click at [484, 131] on input "text" at bounding box center [451, 143] width 151 height 30
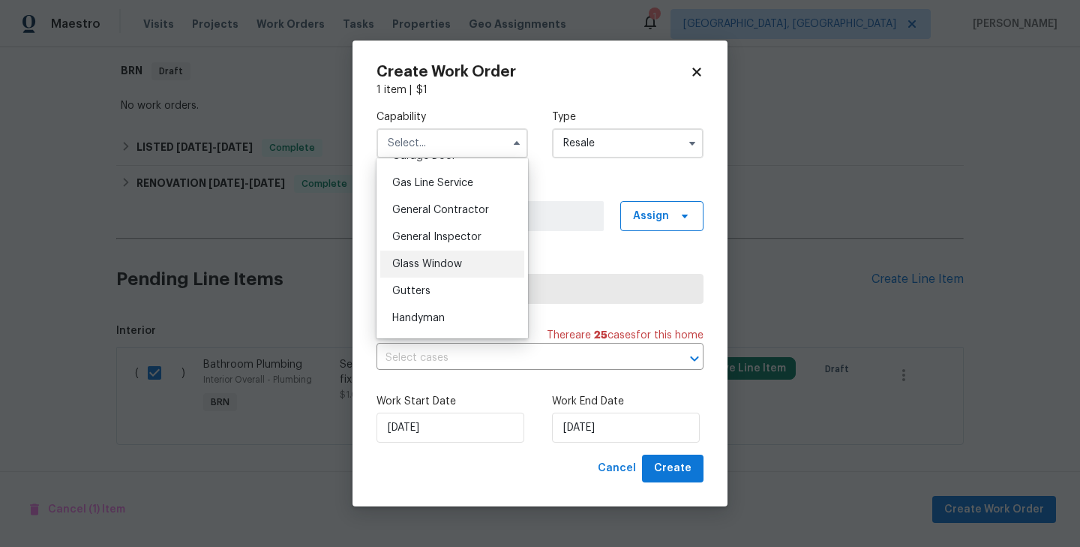
scroll to position [696, 0]
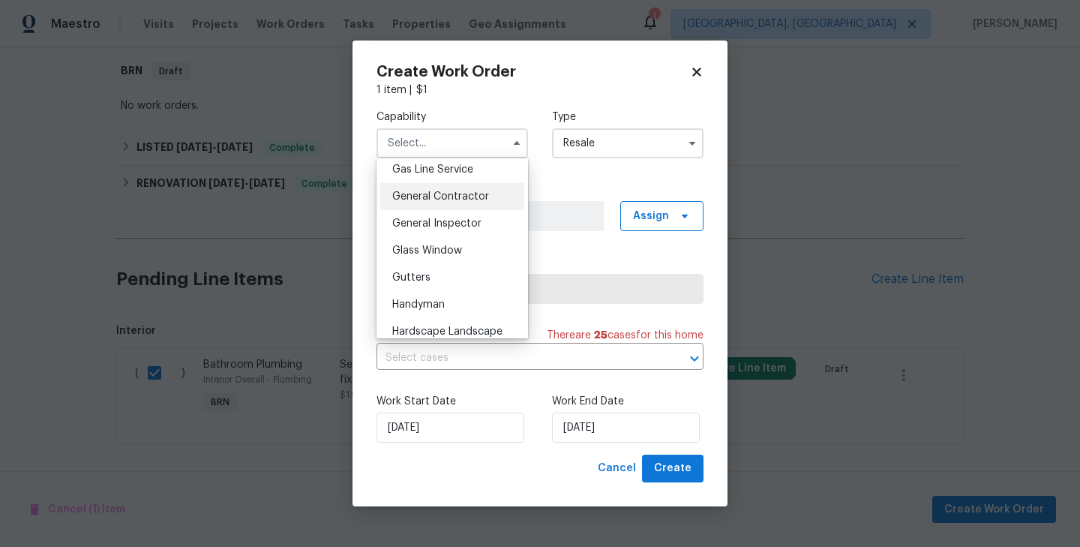
click at [451, 197] on span "General Contractor" at bounding box center [440, 196] width 97 height 10
type input "General Contractor"
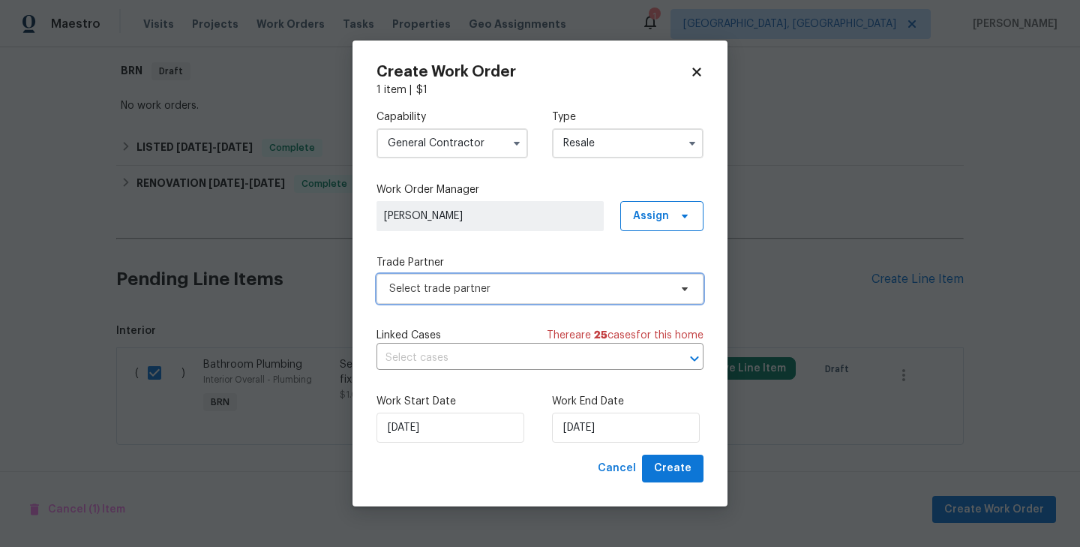
click at [541, 284] on span "Select trade partner" at bounding box center [529, 288] width 280 height 15
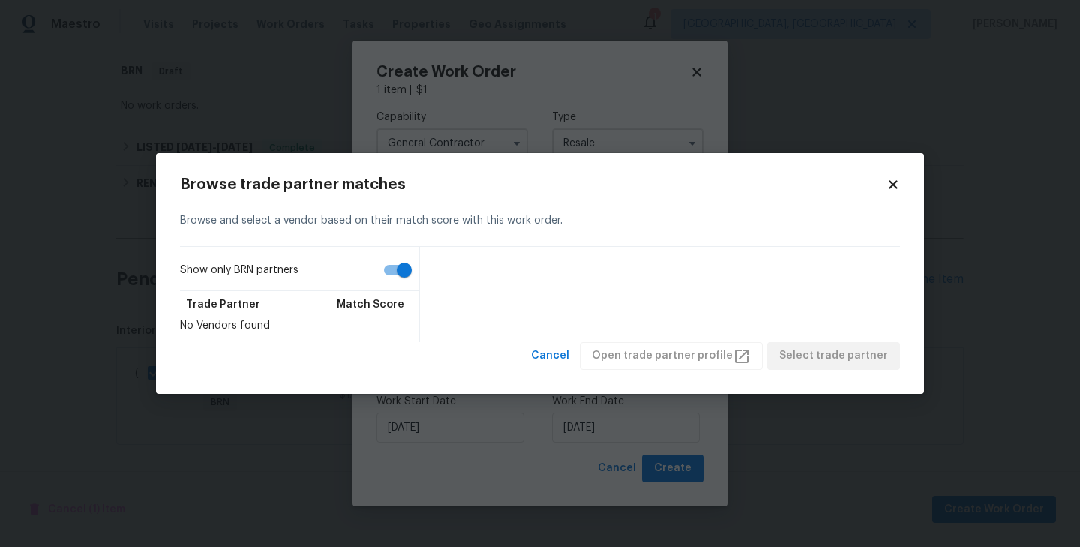
click at [393, 271] on input "Show only BRN partners" at bounding box center [403, 270] width 85 height 28
checkbox input "false"
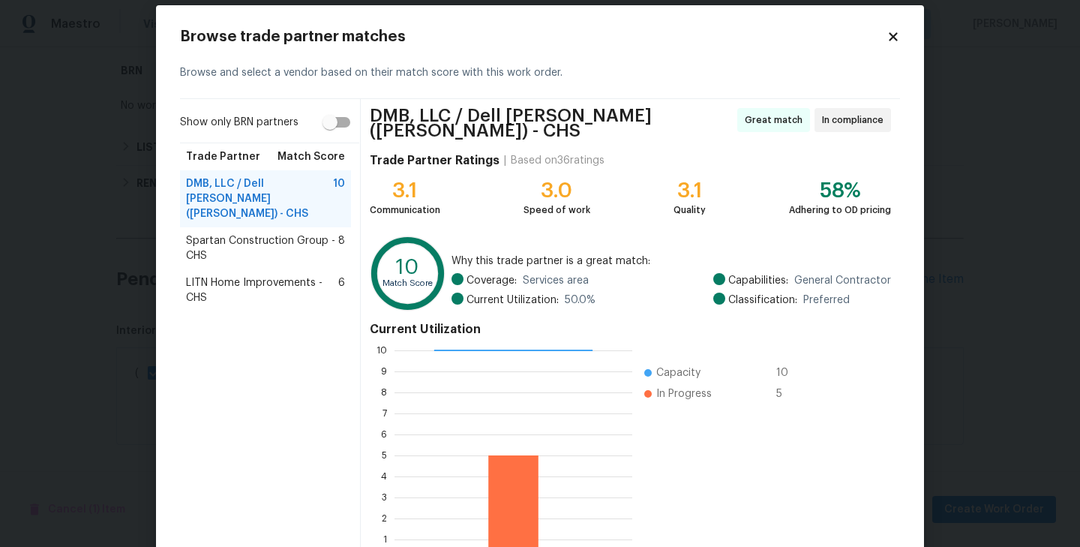
scroll to position [14, 0]
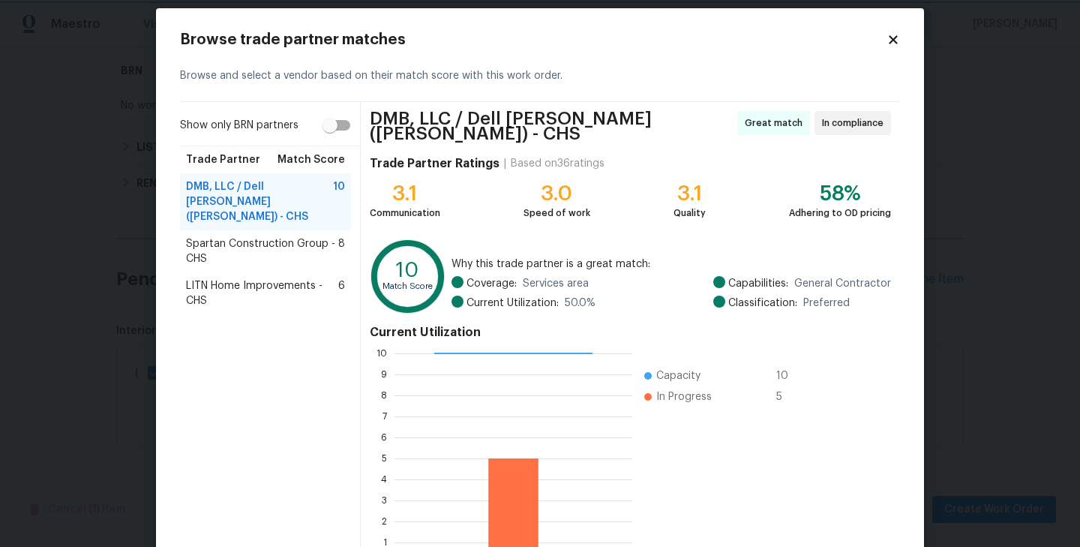
click at [60, 125] on body "Maestro Visits Projects Work Orders Tasks Properties Geo Assignments 1 Albuquer…" at bounding box center [540, 273] width 1080 height 547
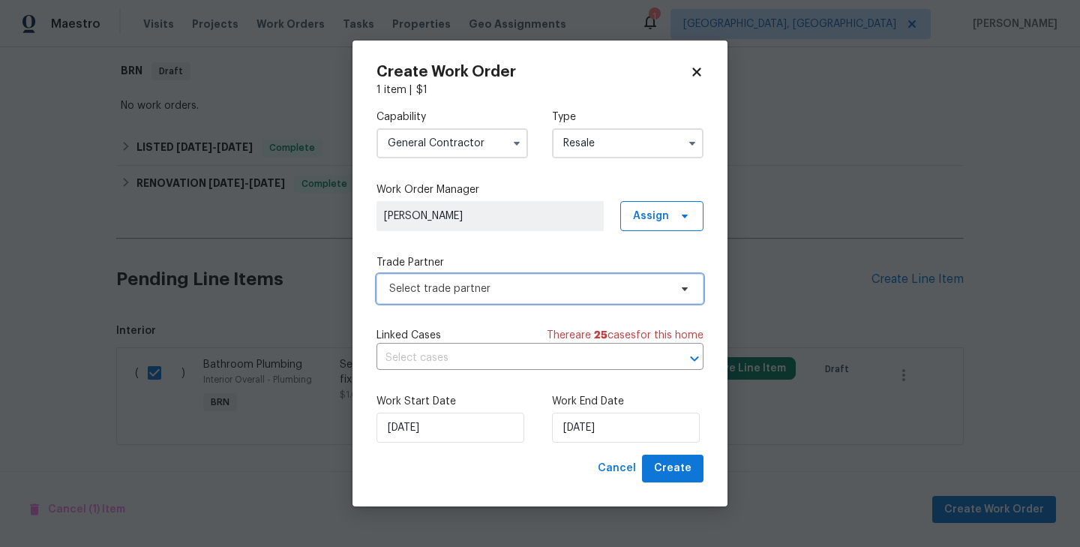
scroll to position [0, 0]
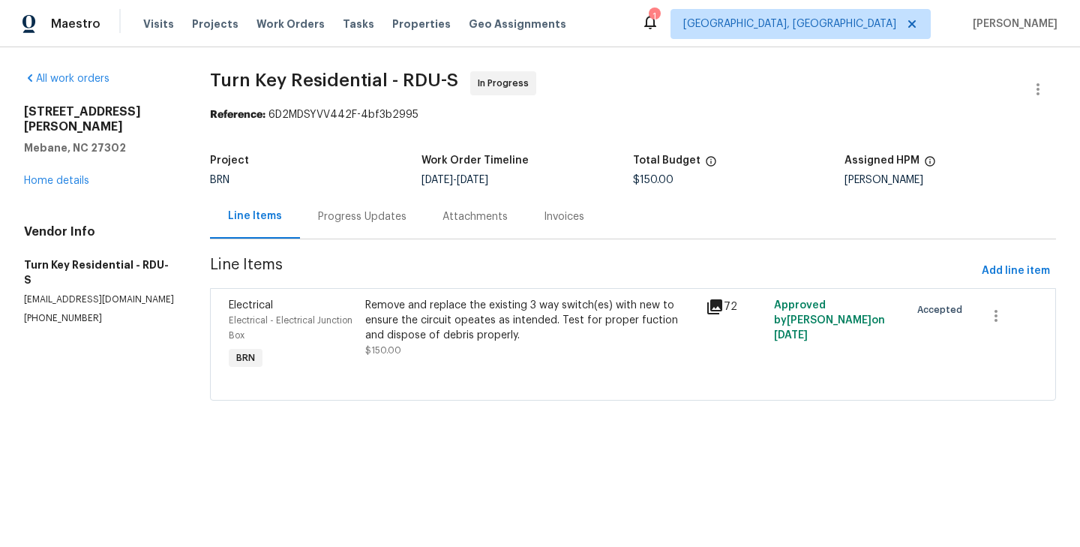
click at [354, 217] on div "Progress Updates" at bounding box center [362, 216] width 88 height 15
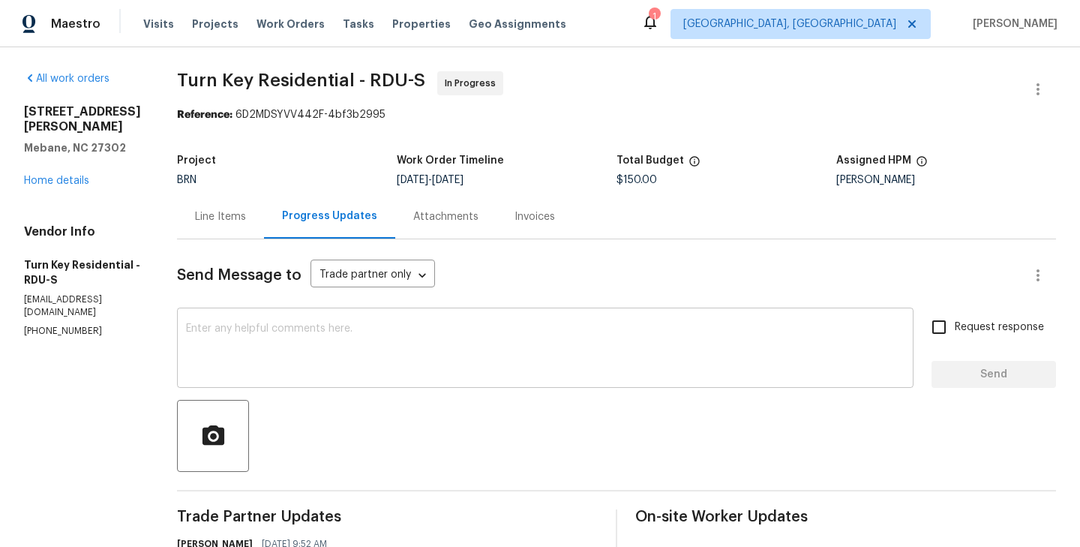
click at [510, 349] on textarea at bounding box center [545, 349] width 718 height 52
